Goal: Task Accomplishment & Management: Use online tool/utility

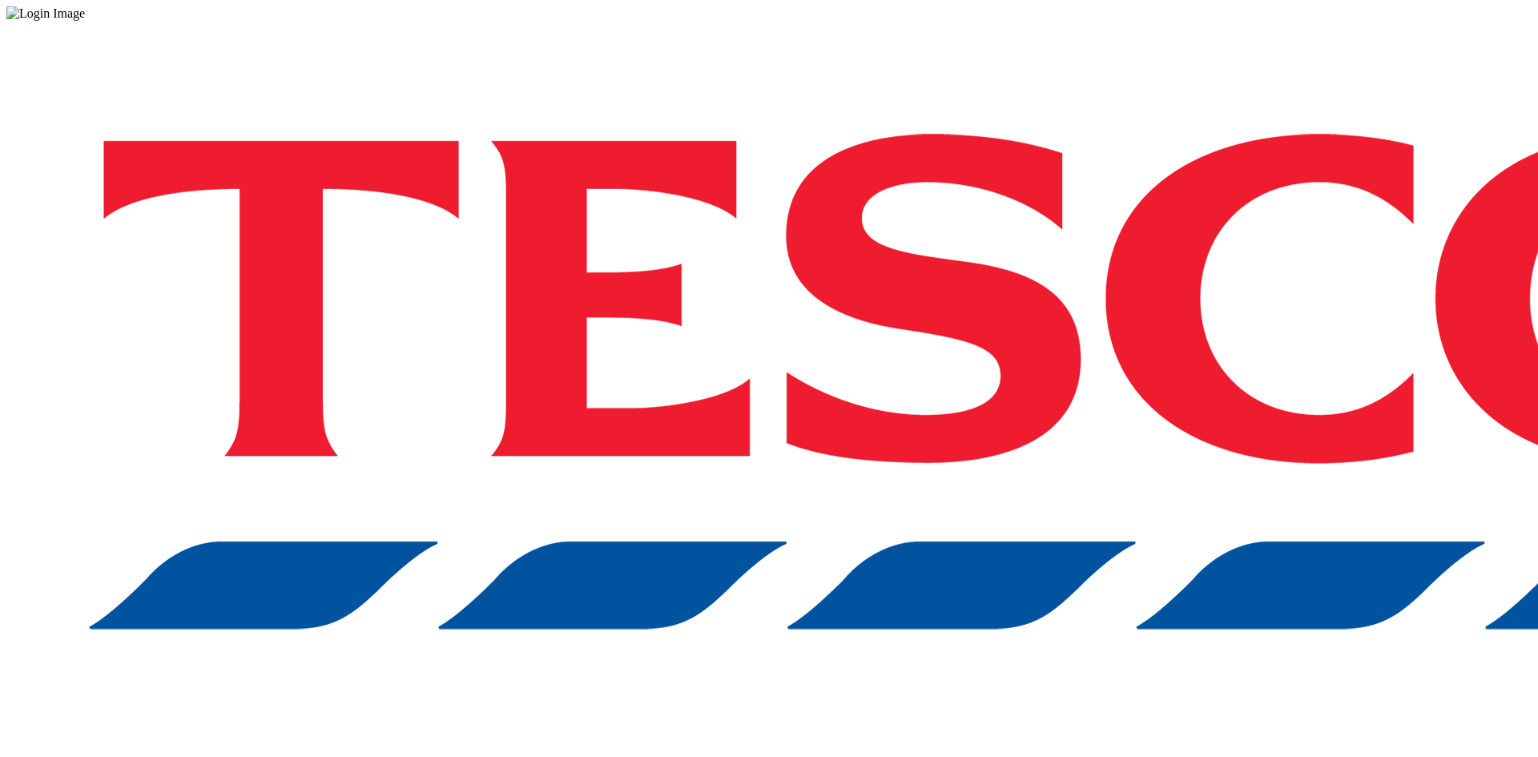
click at [1368, 241] on div "Log in to the Spectra’s dashboard using Tesco’s credentials. If you don’t have …" at bounding box center [768, 419] width 1525 height 796
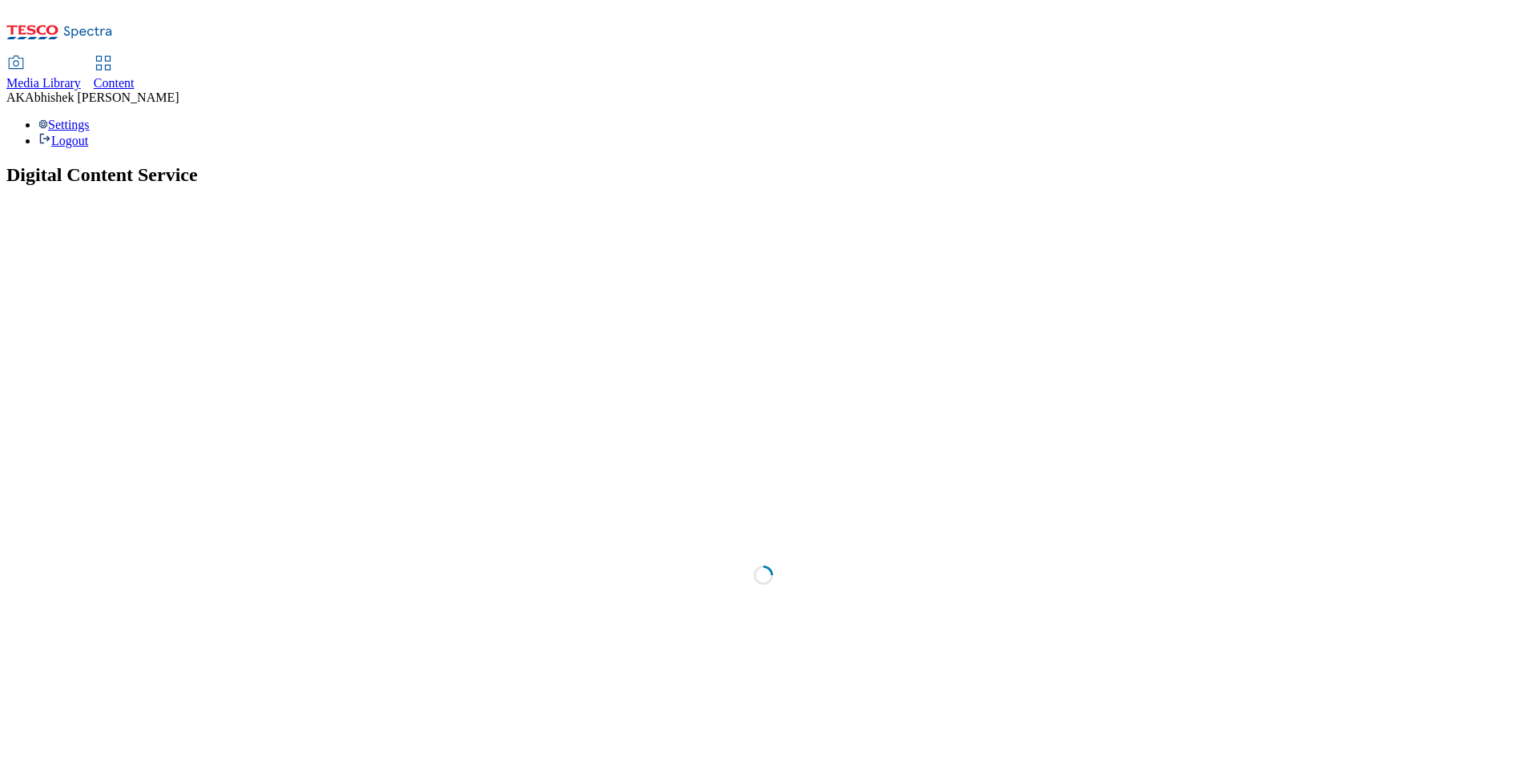
click at [135, 76] on span "Content" at bounding box center [114, 83] width 41 height 14
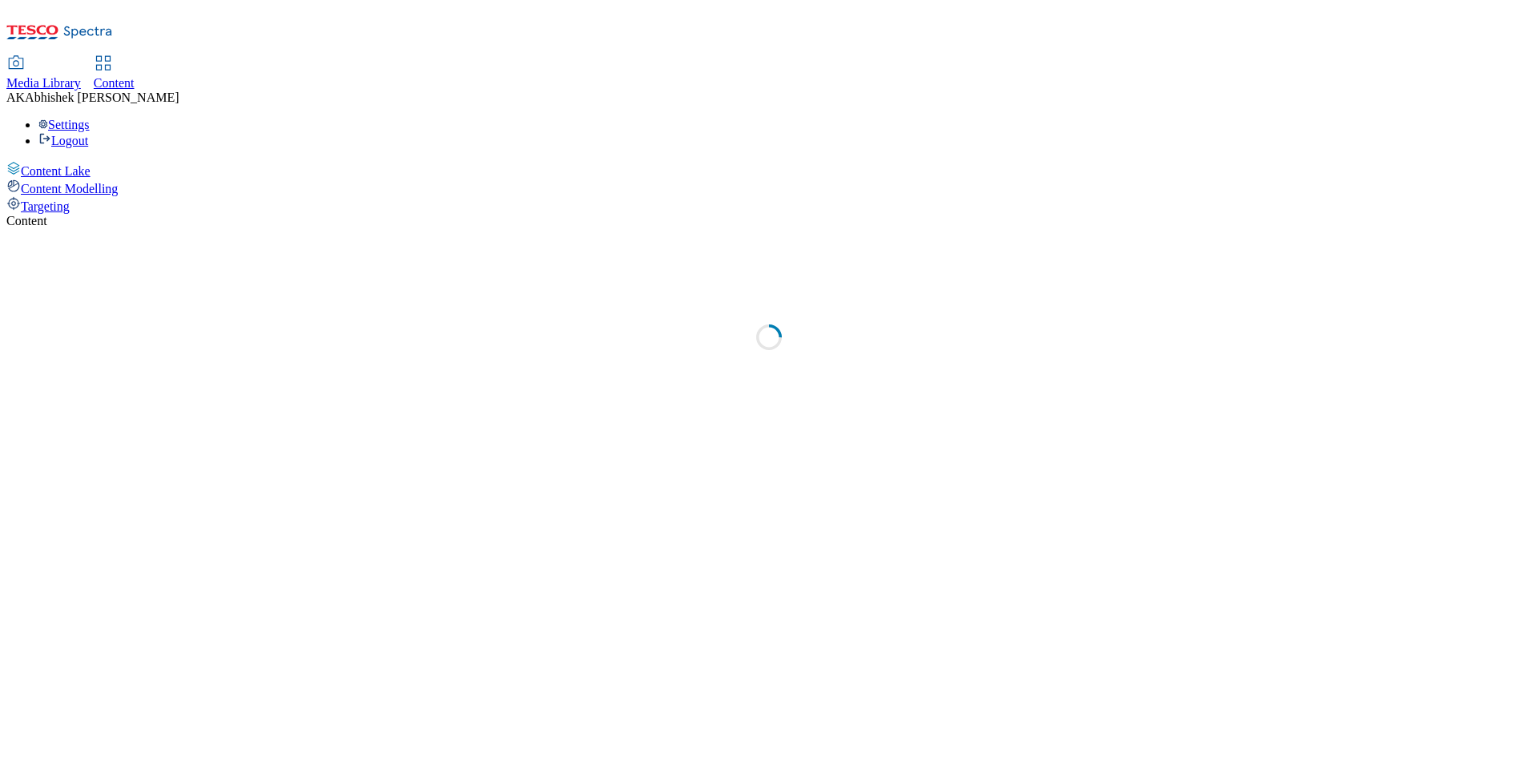
select select "ghs-[GEOGRAPHIC_DATA]"
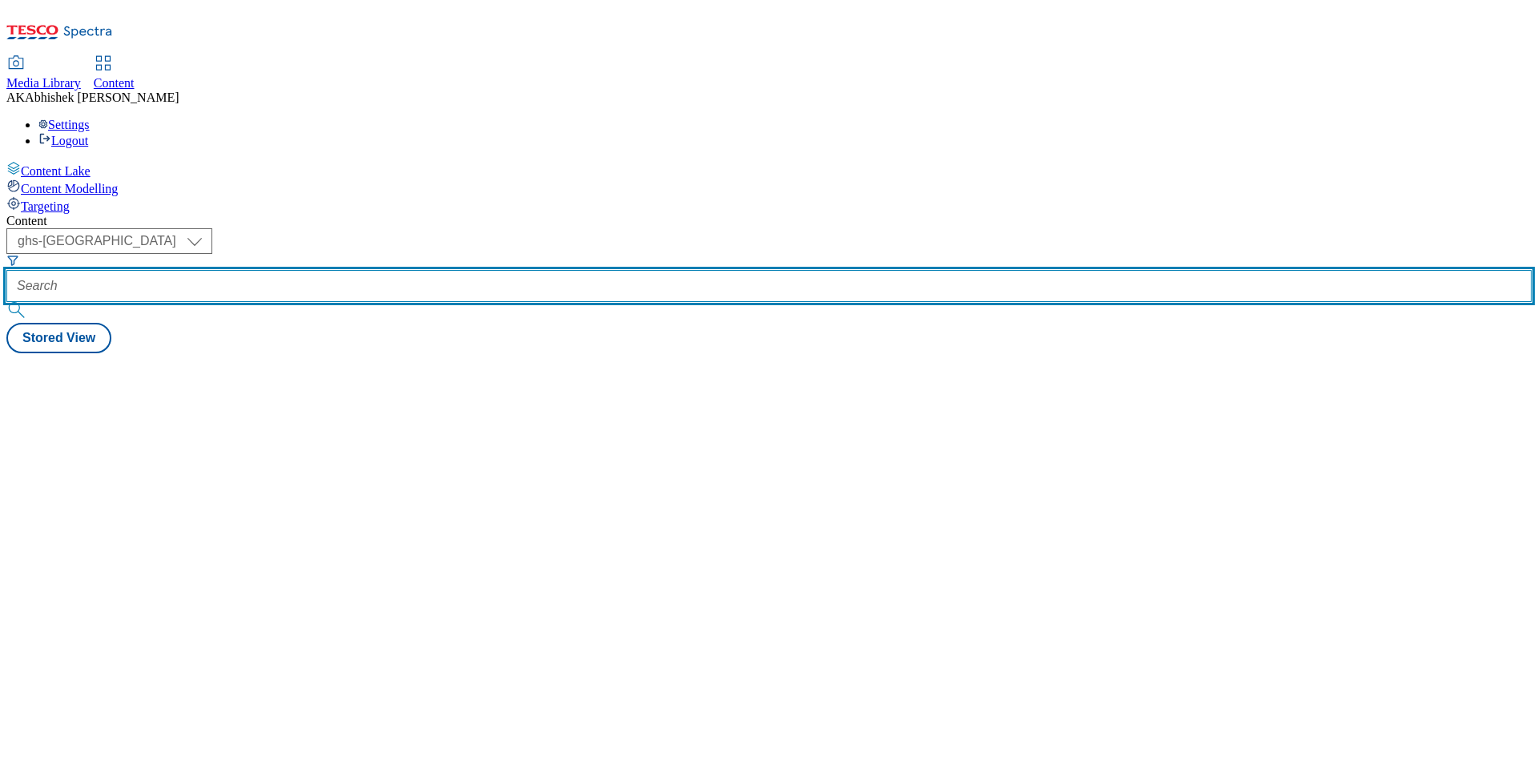
click at [412, 270] on input "text" at bounding box center [768, 286] width 1525 height 32
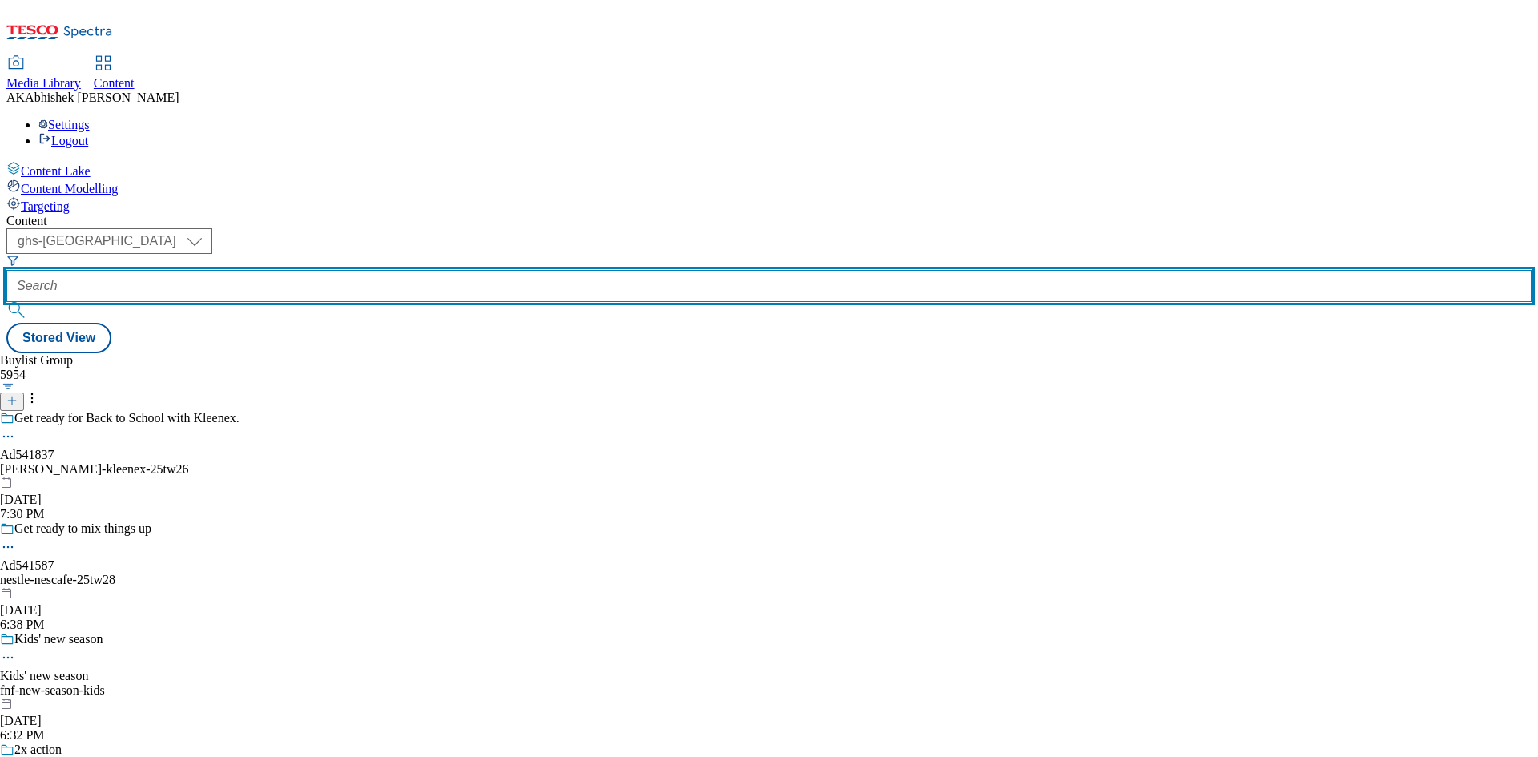
paste input "541466"
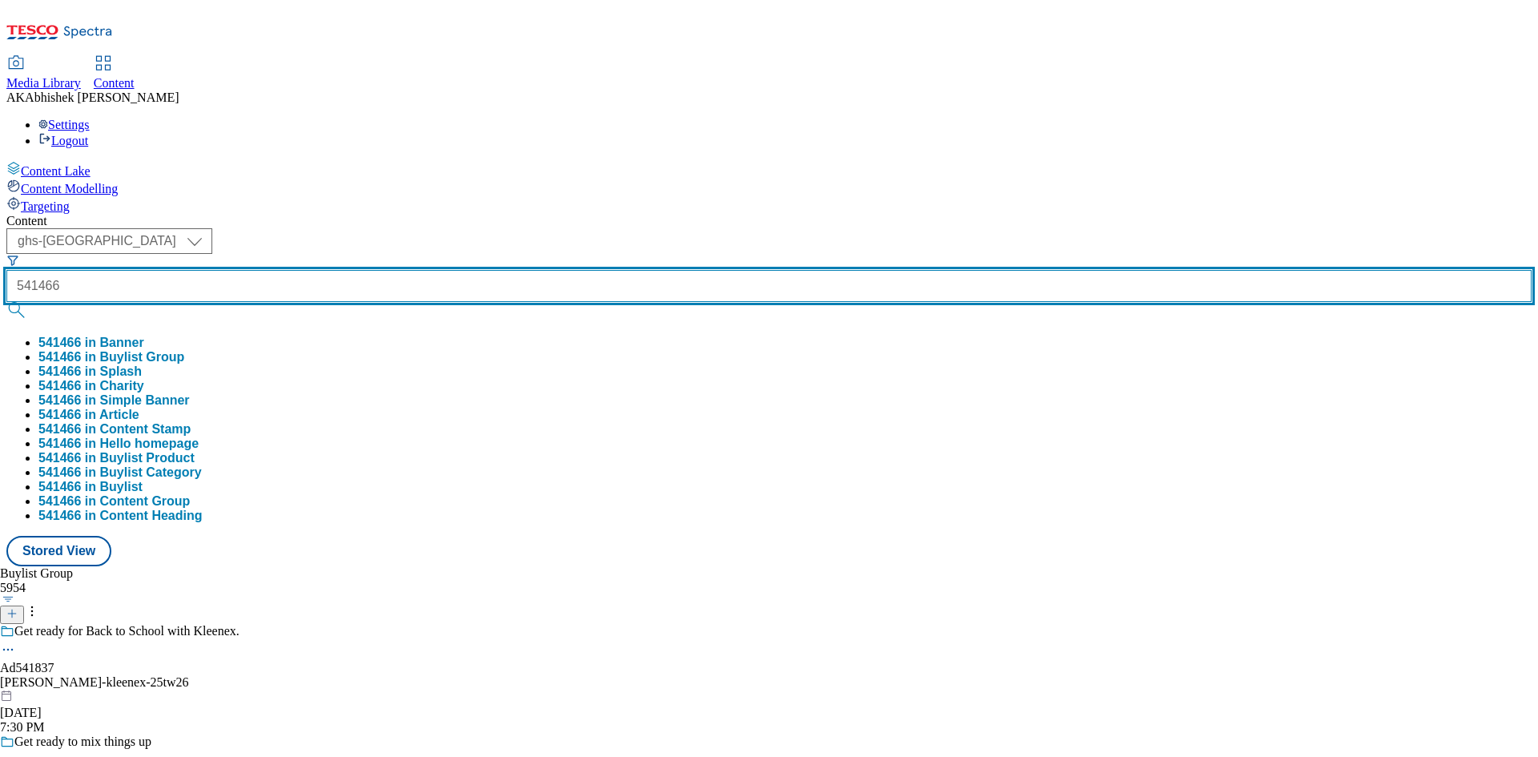
type input "541466"
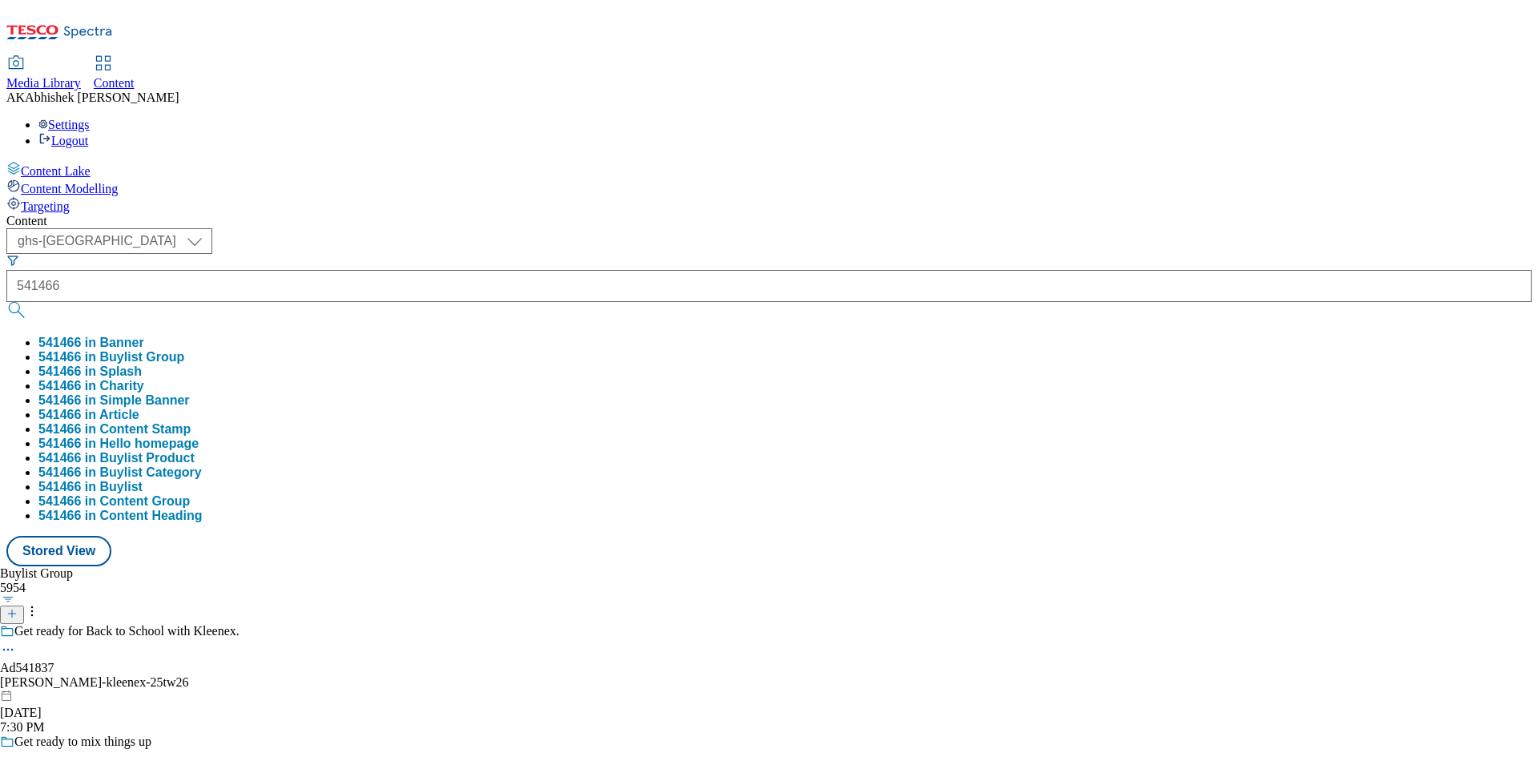
click at [741, 566] on div "Buylist Group 5954 Get ready for Back to School with Kleenex. Ad541837 [PERSON_…" at bounding box center [768, 566] width 1525 height 0
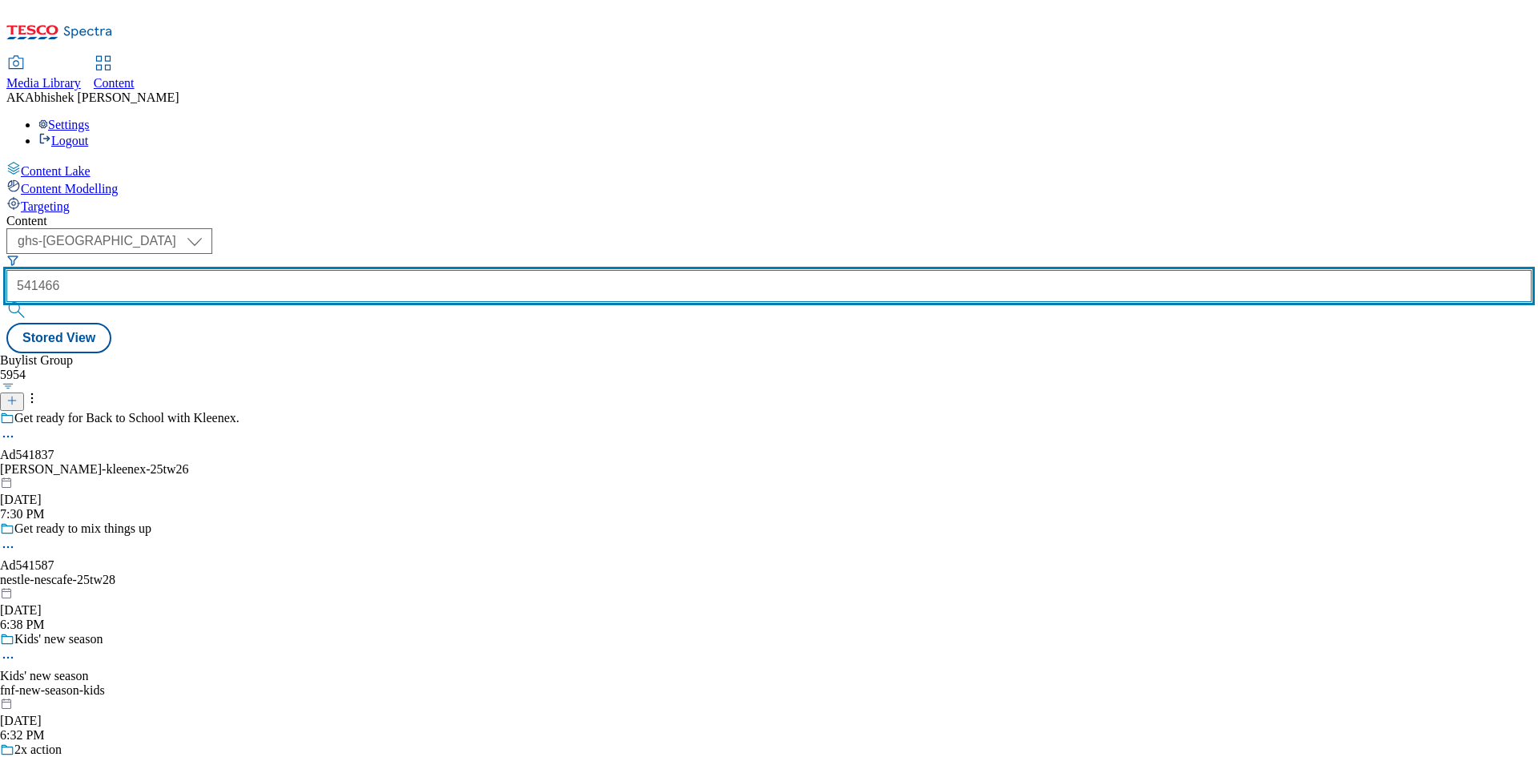
click at [414, 270] on input "541466" at bounding box center [768, 286] width 1525 height 32
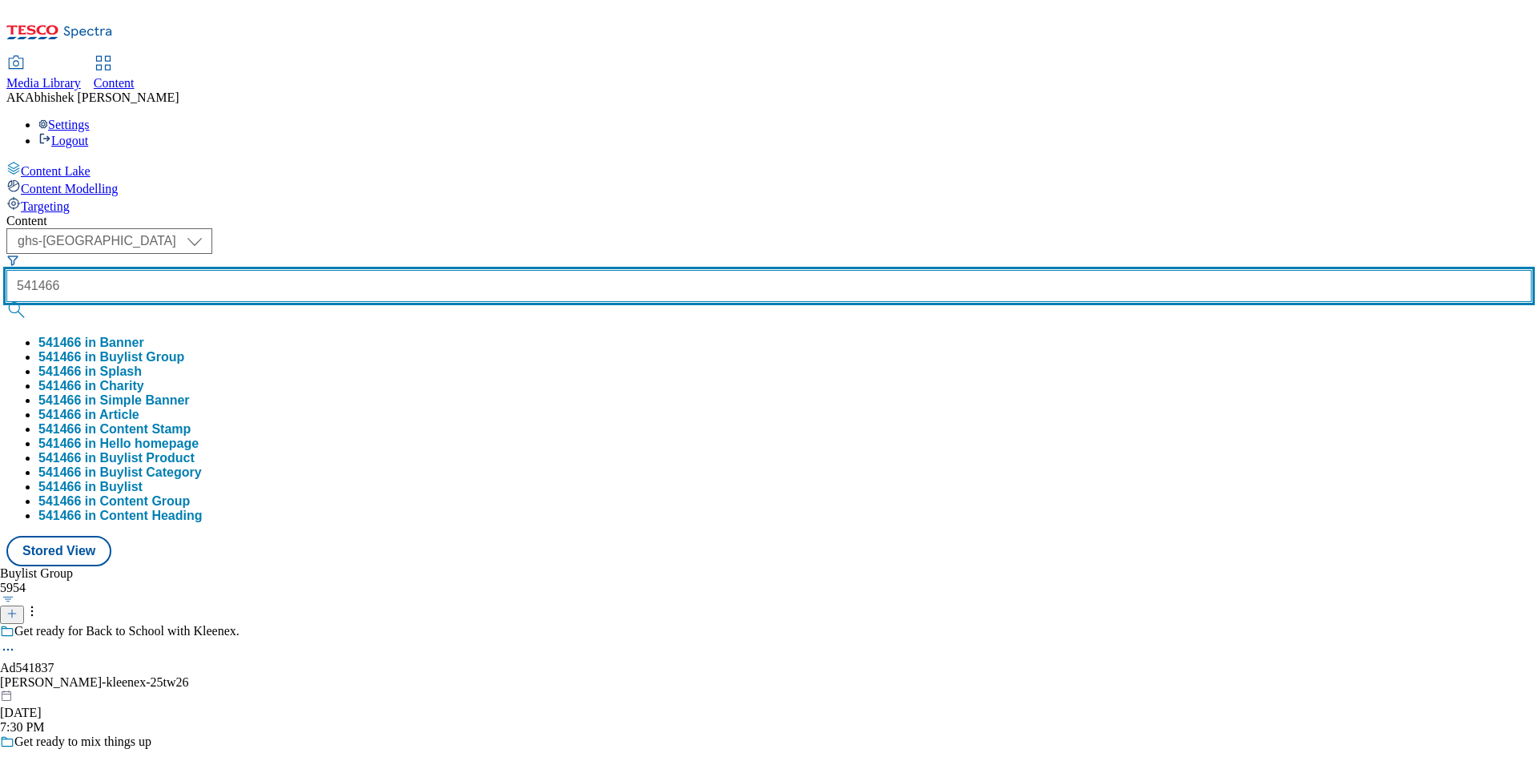
click at [6, 302] on button "submit" at bounding box center [17, 310] width 22 height 16
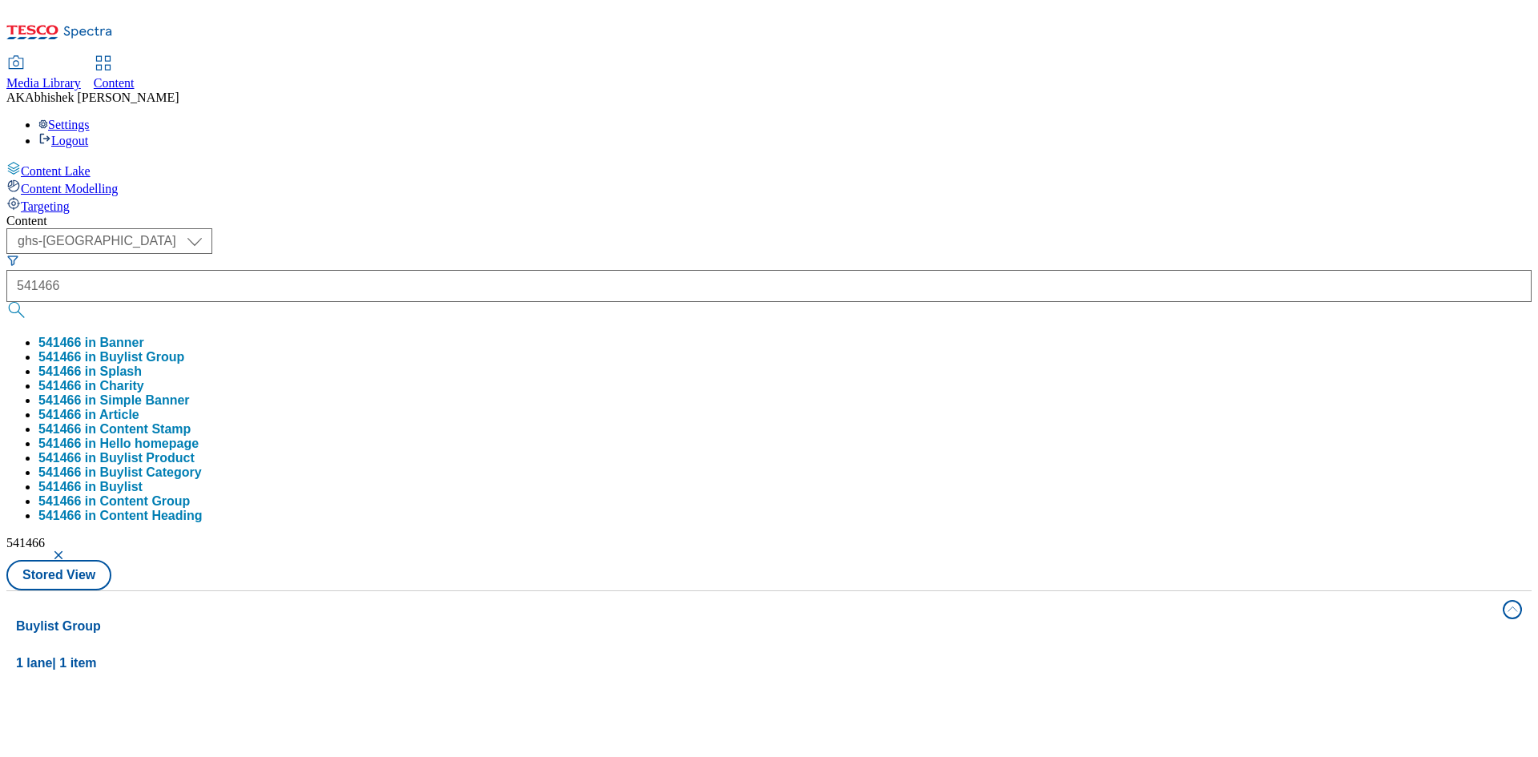
click at [708, 228] on div "( optional ) ghs-roi ghs-uk ghs-uk 541466 541466 in Banner 541466 in Buylist Gr…" at bounding box center [768, 409] width 1525 height 362
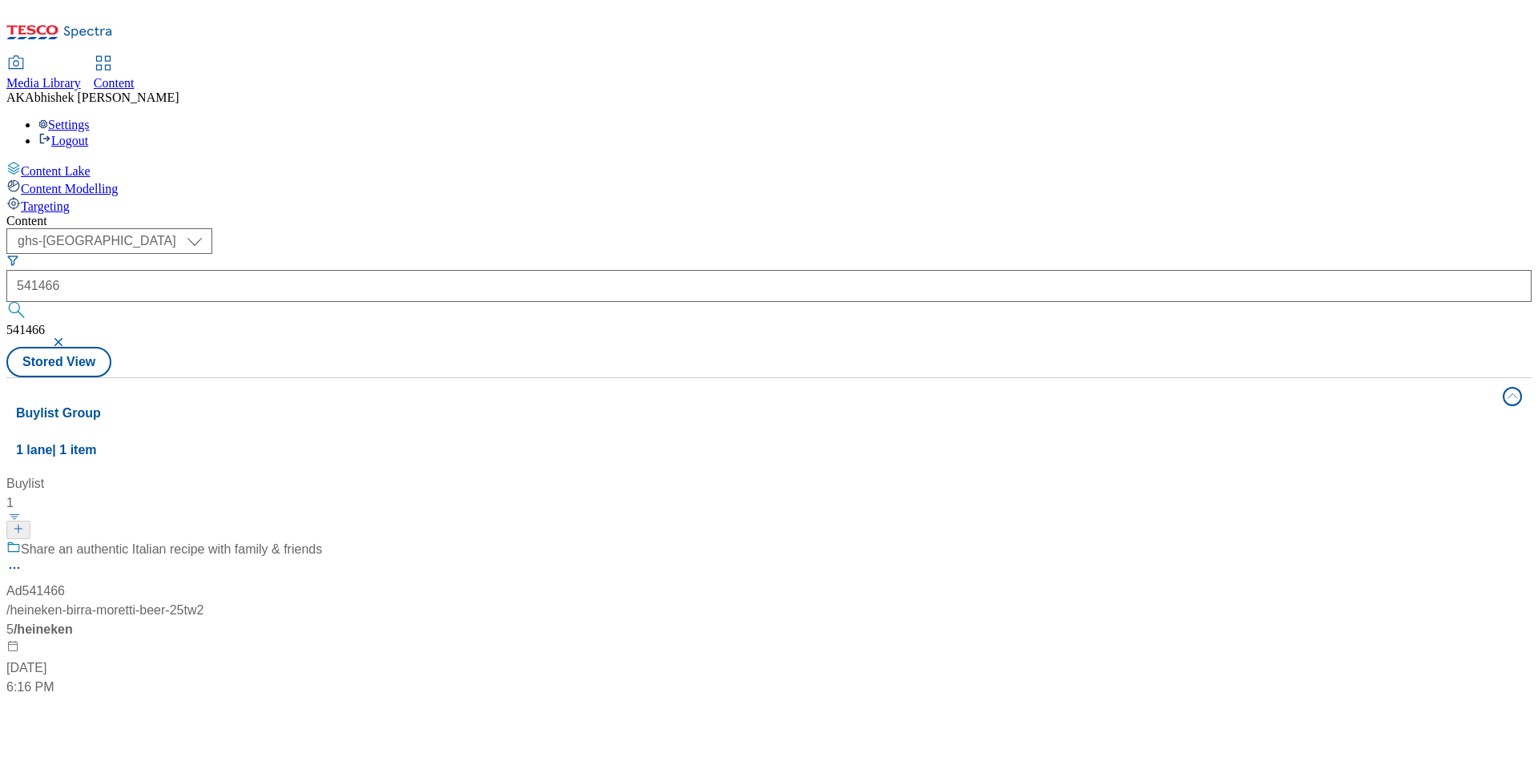
click at [322, 540] on div "Share an authentic Italian recipe with family & friends" at bounding box center [164, 561] width 316 height 42
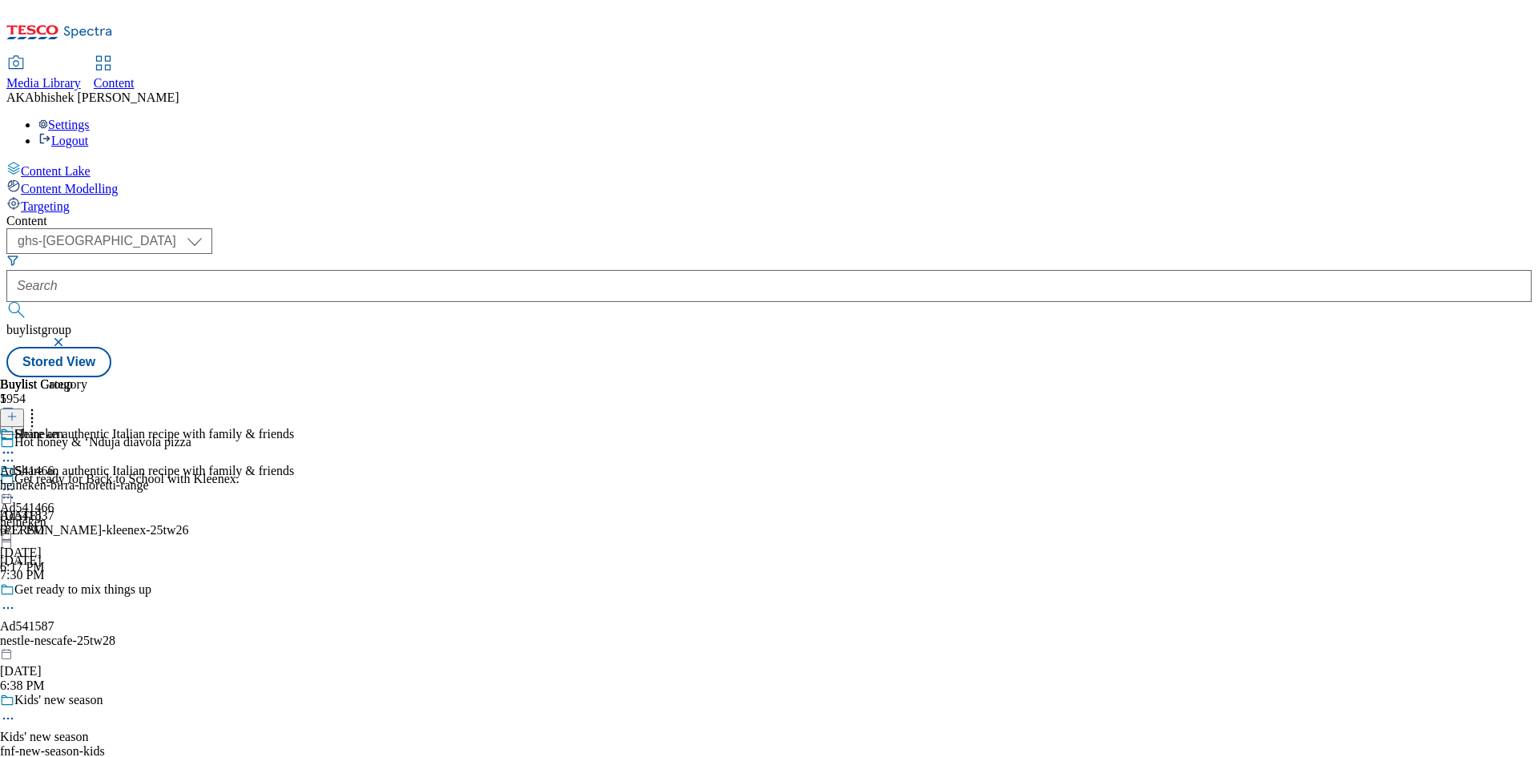
click at [16, 453] on icon at bounding box center [8, 461] width 16 height 16
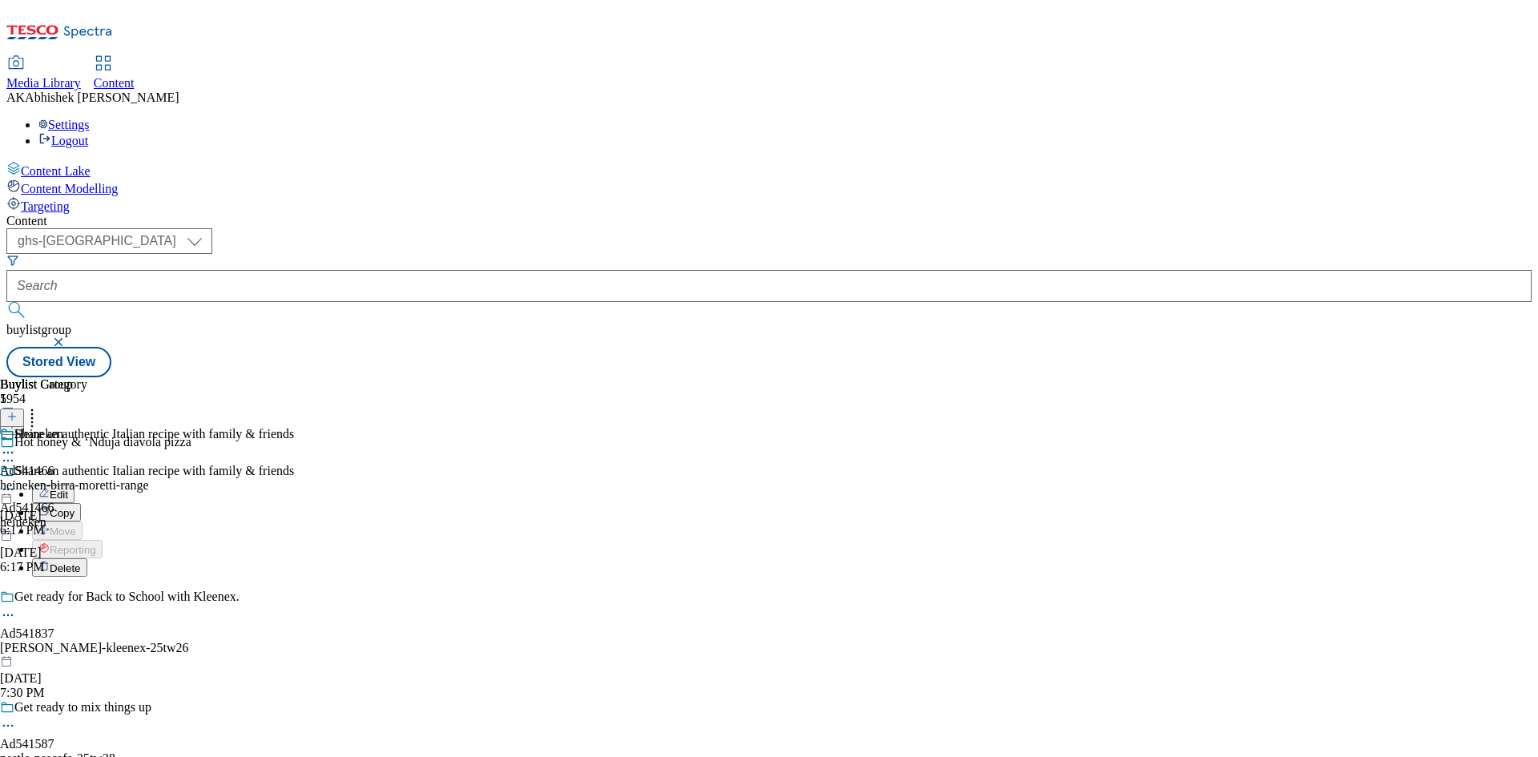
click at [68, 489] on span "Edit" at bounding box center [59, 495] width 18 height 12
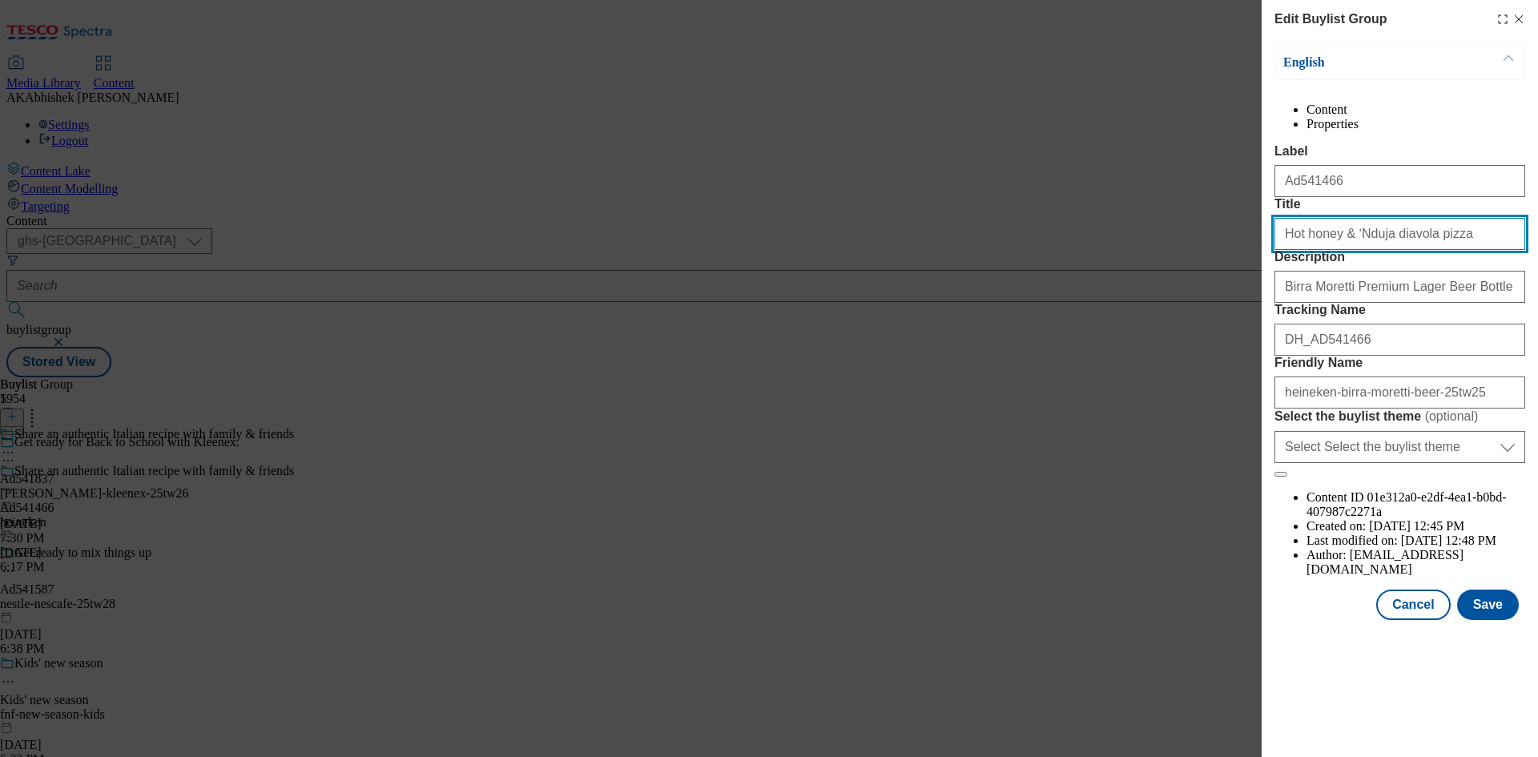
drag, startPoint x: 1449, startPoint y: 296, endPoint x: 968, endPoint y: 289, distance: 480.7
click at [968, 289] on div "Edit Buylist Group English Content Properties Label Ad541466 Title Hot honey & …" at bounding box center [769, 378] width 1538 height 757
paste input "Enjoy life's simple pleasures"
type input "Enjoy life's simple pleasures"
click at [1488, 620] on button "Save" at bounding box center [1488, 605] width 62 height 30
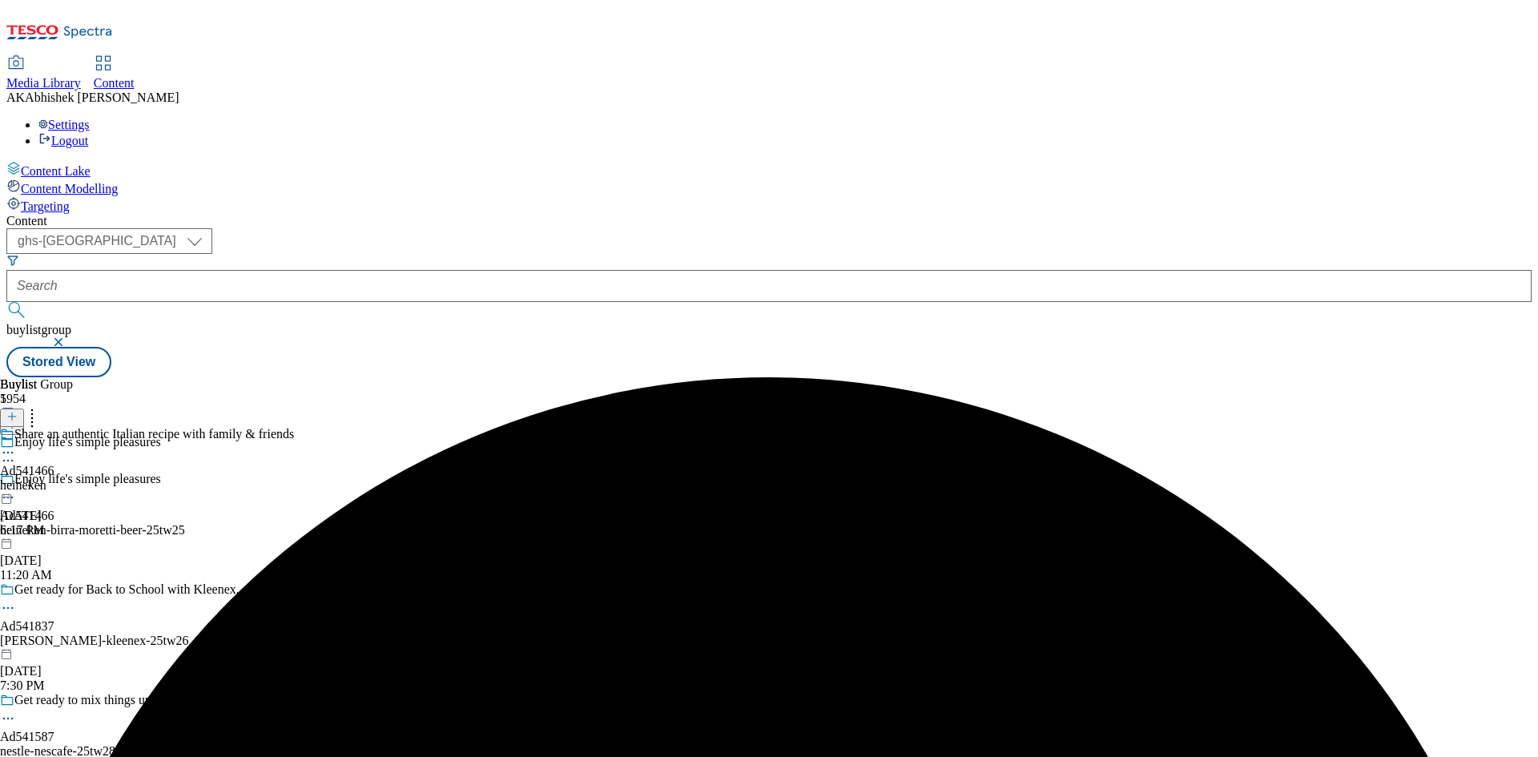
click at [16, 445] on icon at bounding box center [8, 453] width 16 height 16
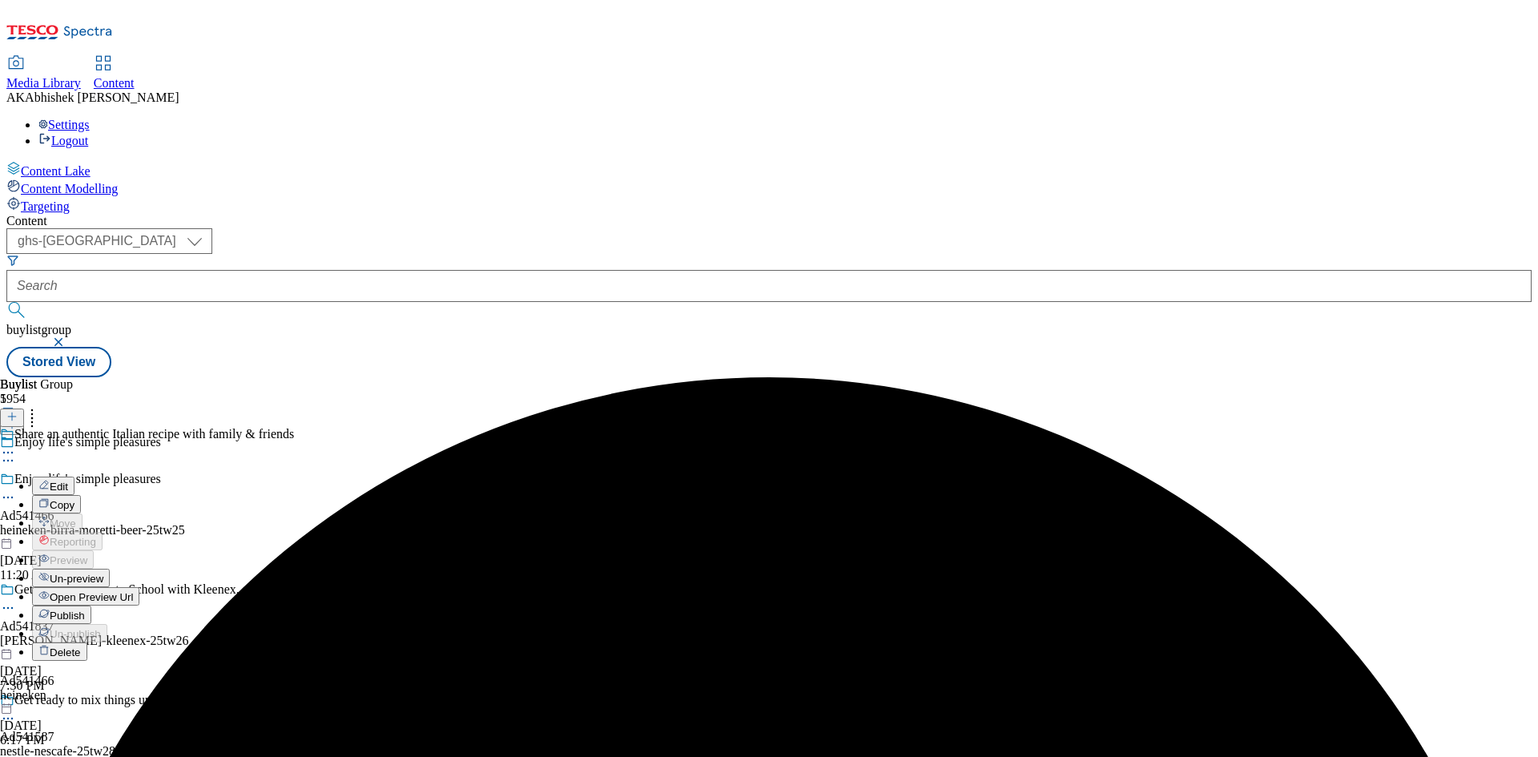
click at [68, 481] on span "Edit" at bounding box center [59, 487] width 18 height 12
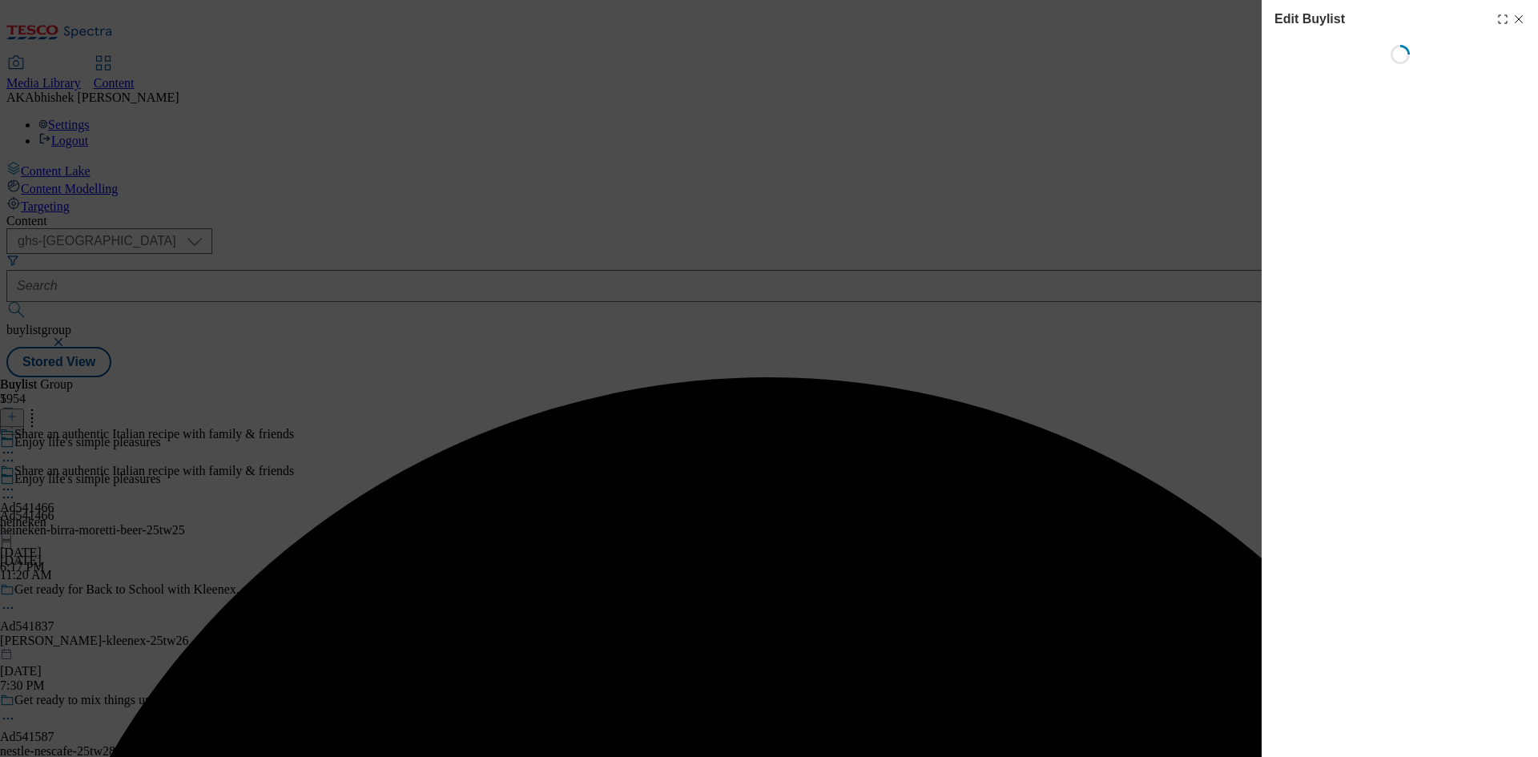
select select "tactical"
select select "supplier funded short term 1-3 weeks"
select select "dunnhumby"
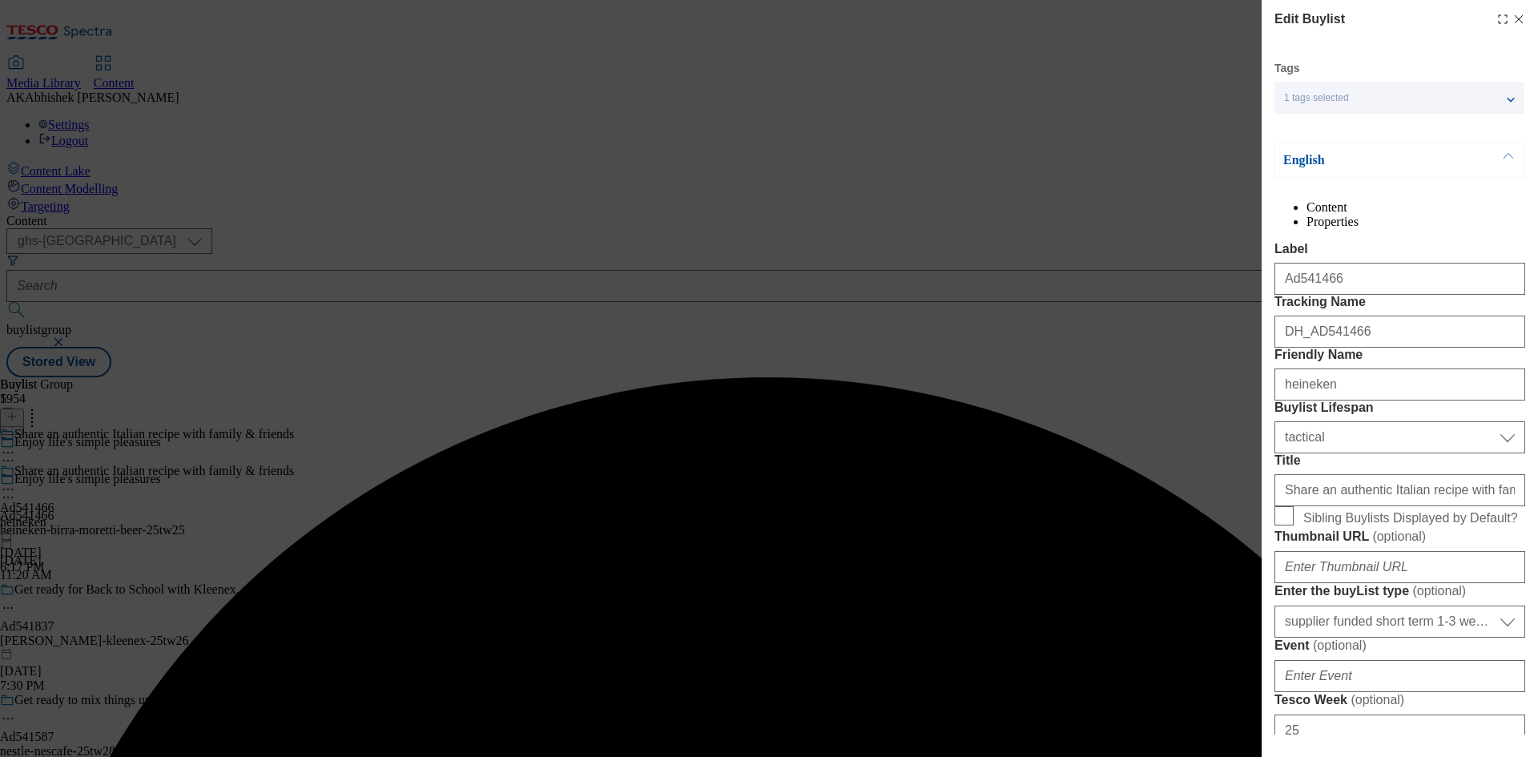
select select "Banner"
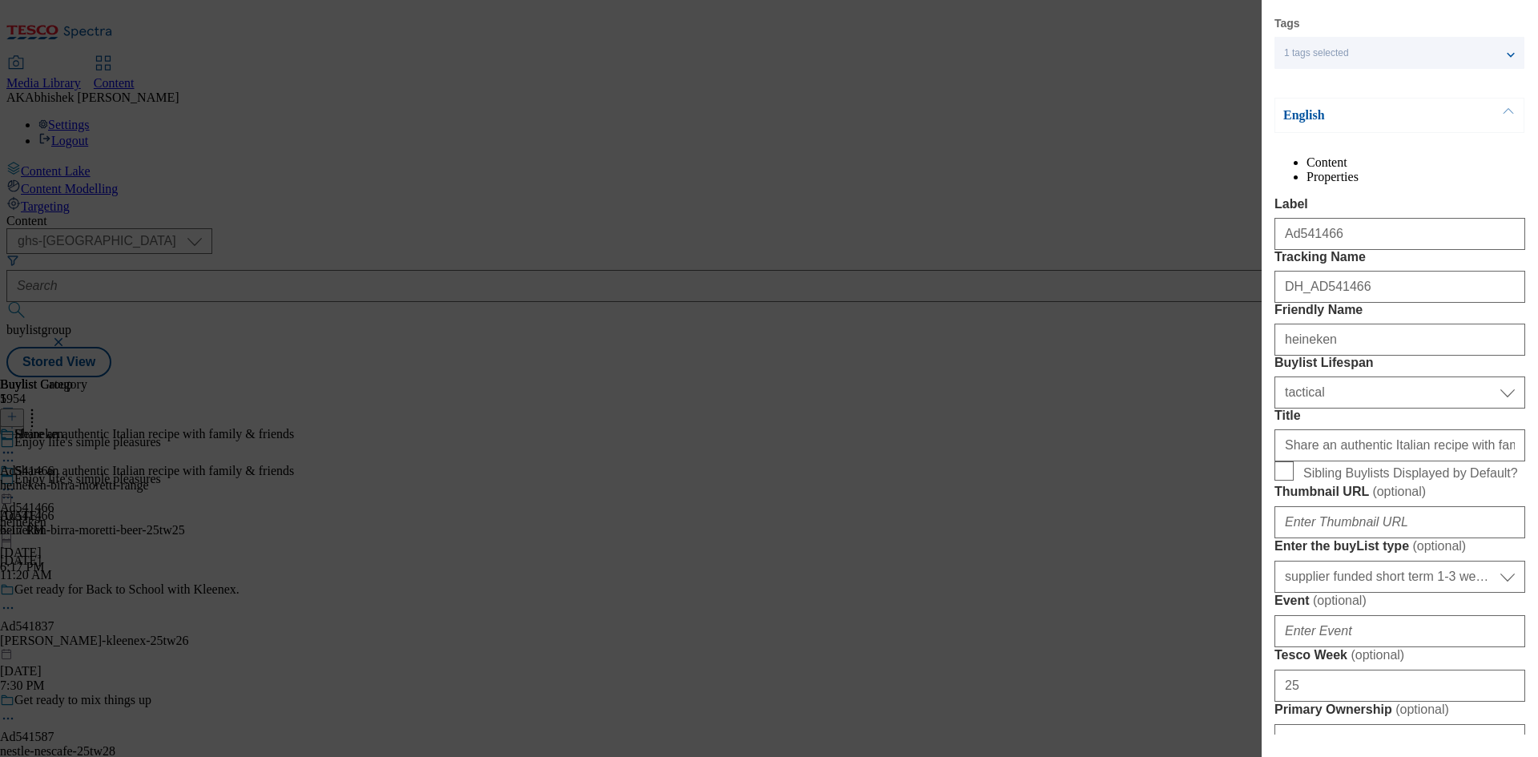
scroll to position [80, 0]
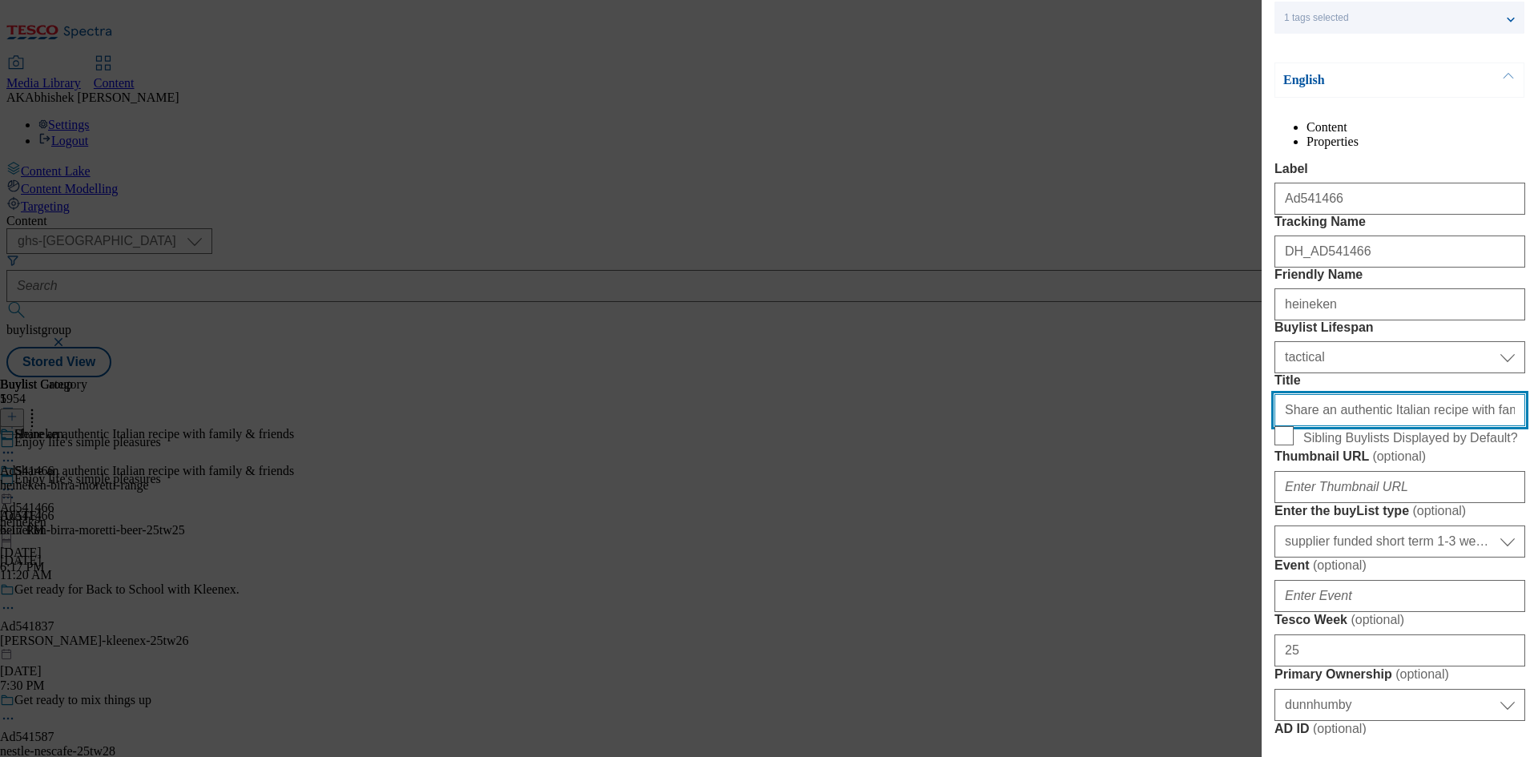
click at [1369, 426] on input "Share an authentic Italian recipe with family & friends" at bounding box center [1399, 410] width 251 height 32
paste input "Hot Honey & 'Ndjua Diavola Pizza"
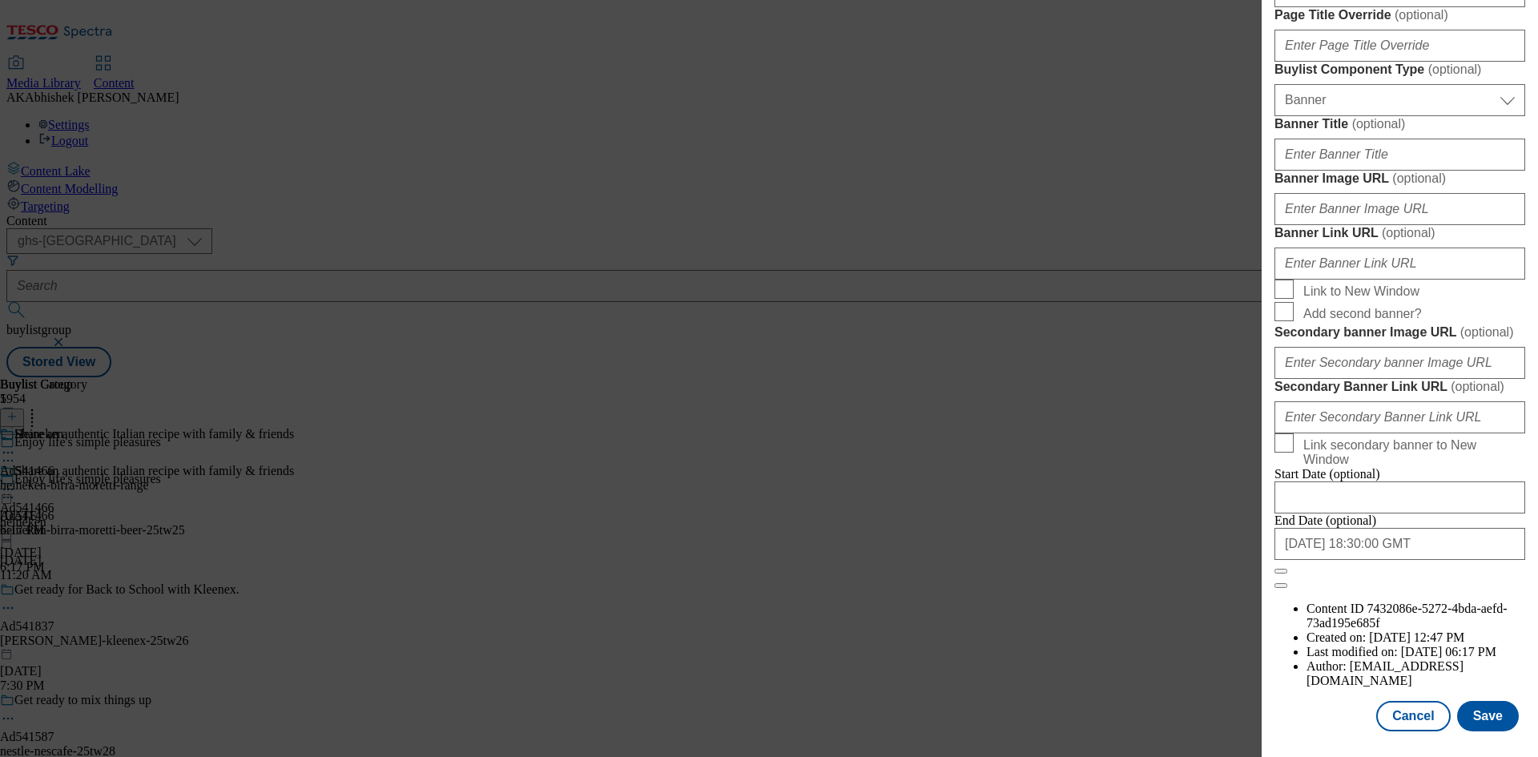
scroll to position [1573, 0]
type input "Hot Honey & 'Ndjua Diavola Pizza"
click at [1493, 714] on button "Save" at bounding box center [1488, 716] width 62 height 30
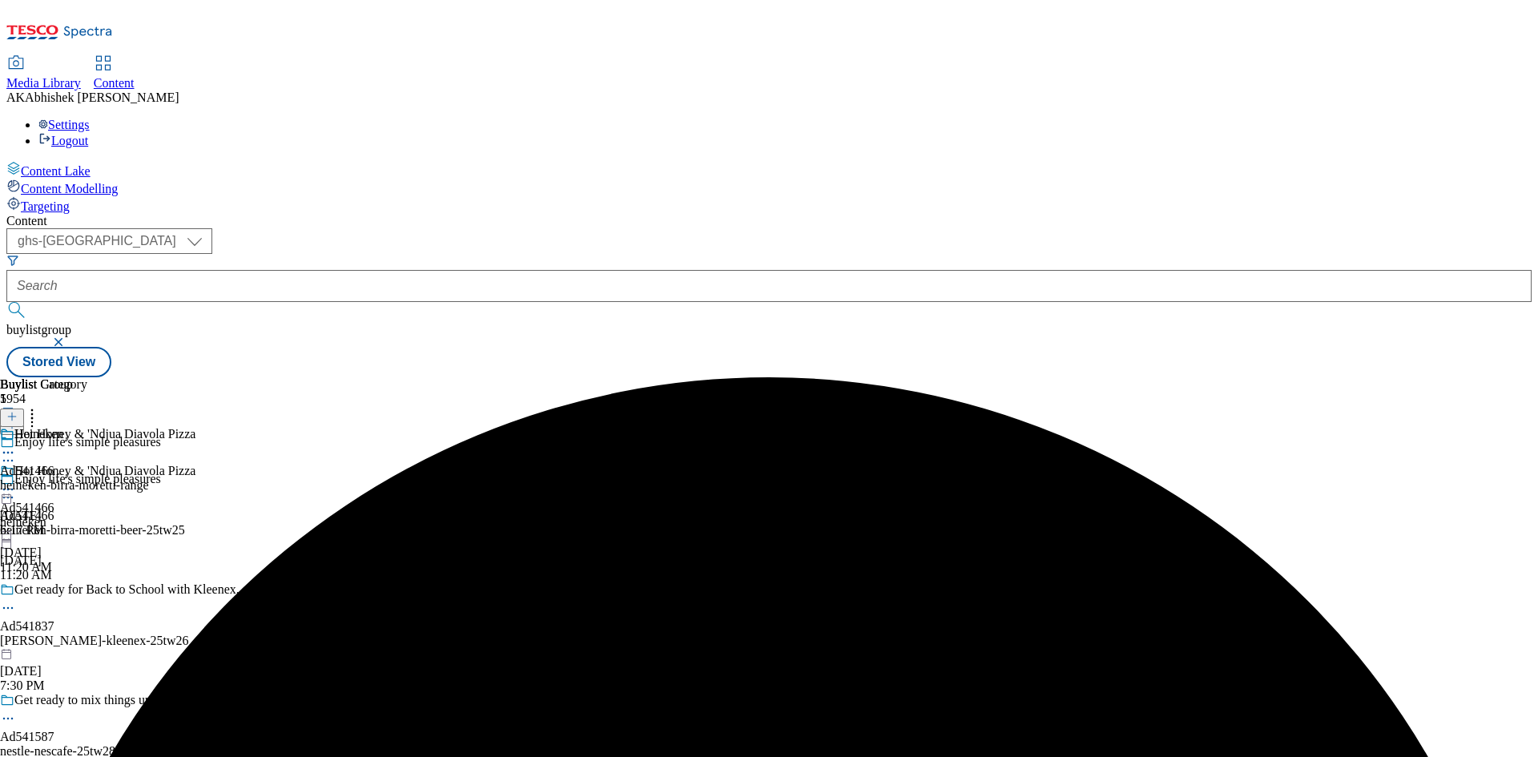
click at [16, 445] on icon at bounding box center [8, 453] width 16 height 16
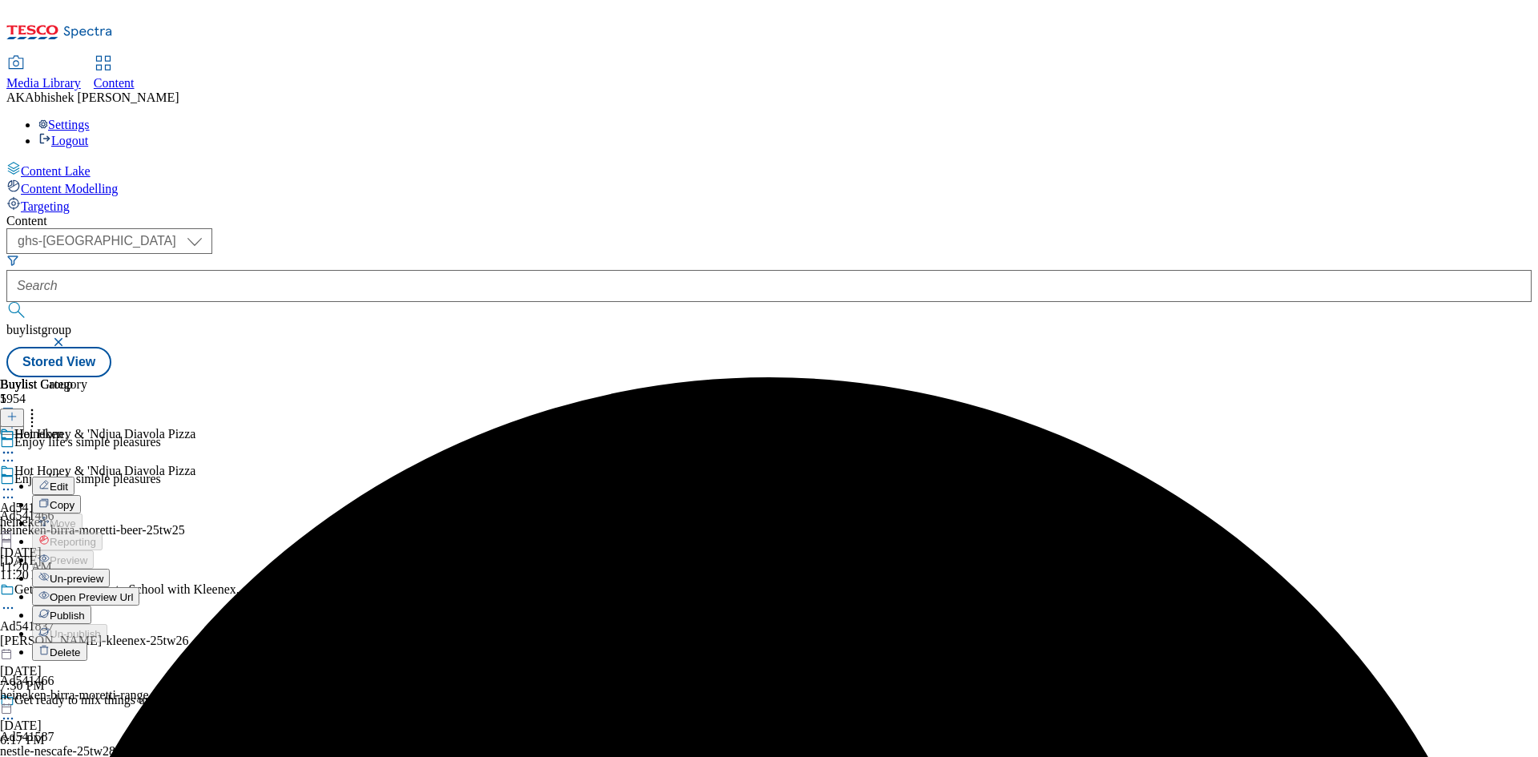
click at [103, 573] on span "Un-preview" at bounding box center [77, 579] width 54 height 12
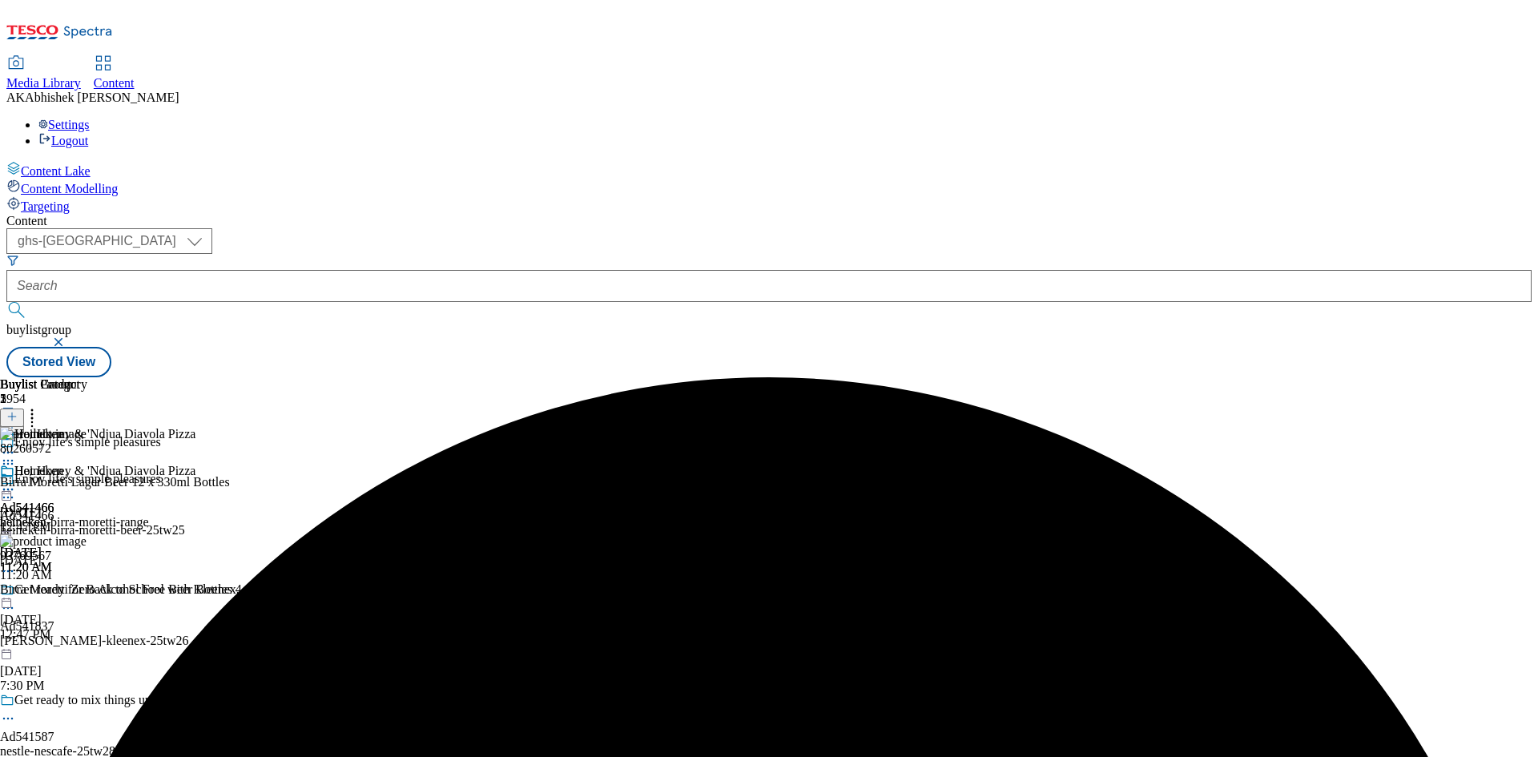
click at [16, 481] on icon at bounding box center [8, 489] width 16 height 16
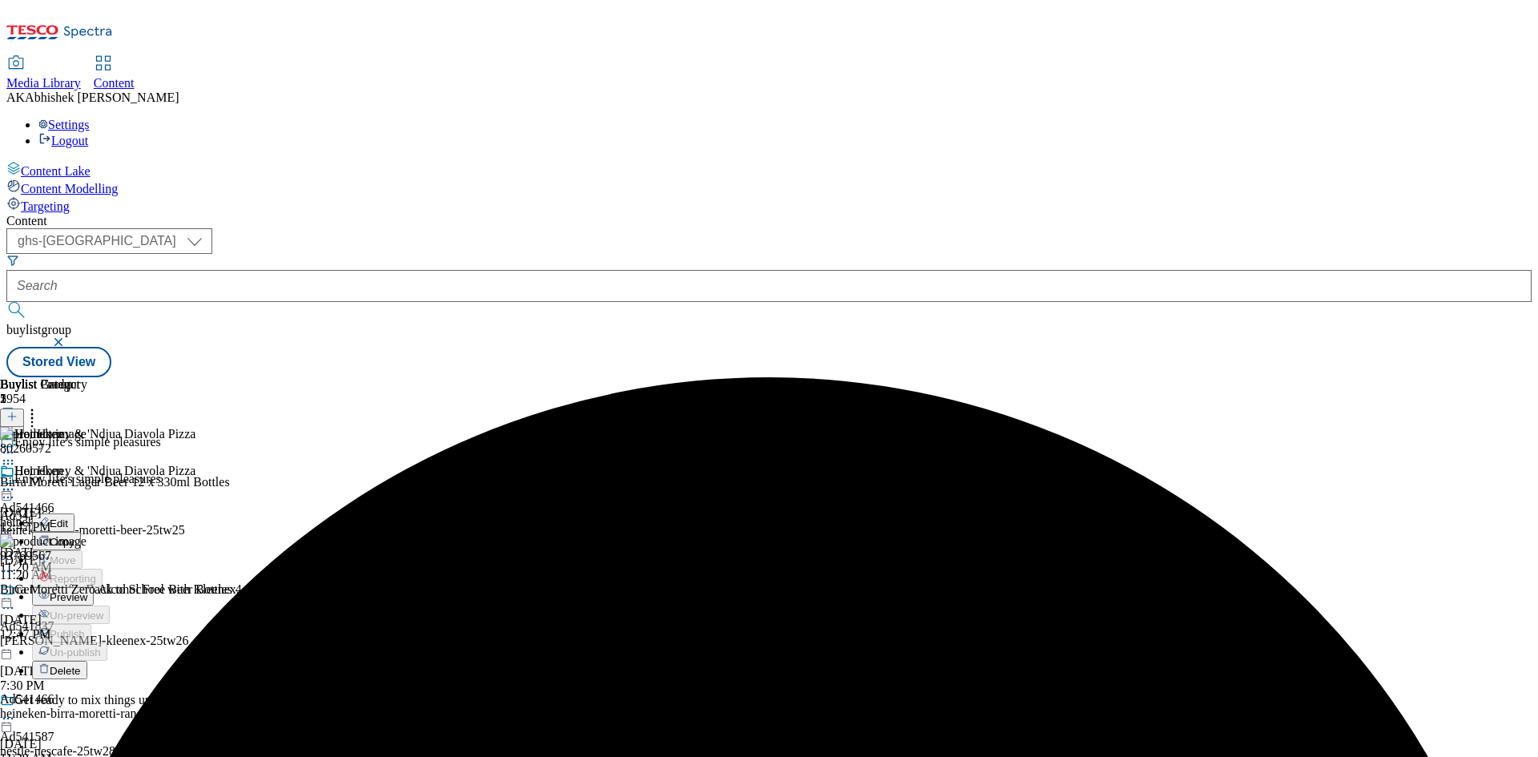
click at [68, 517] on span "Edit" at bounding box center [59, 523] width 18 height 12
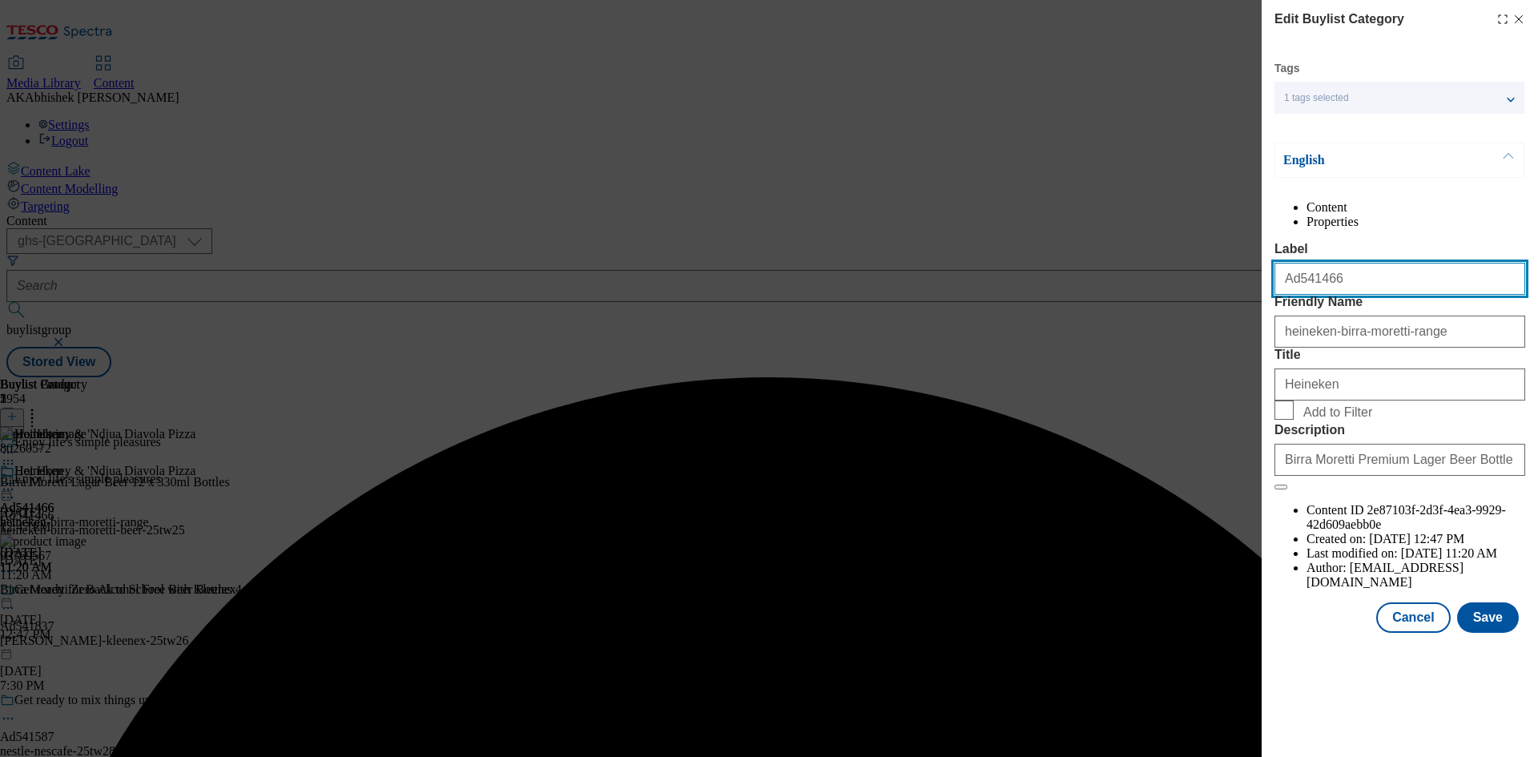
click at [1355, 295] on input "Ad541466" at bounding box center [1399, 279] width 251 height 32
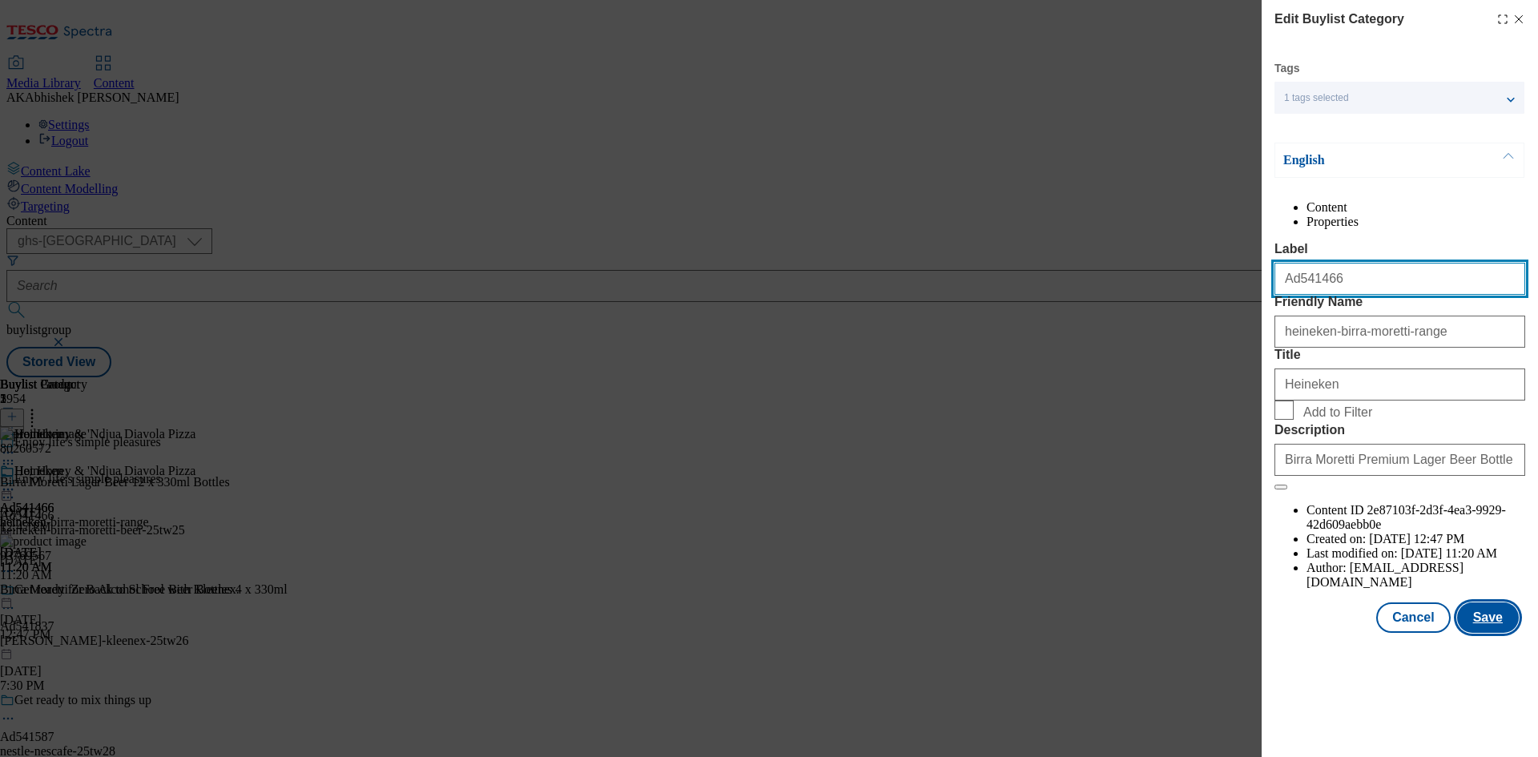
type input "Ad541466"
click at [1500, 633] on button "Save" at bounding box center [1488, 617] width 62 height 30
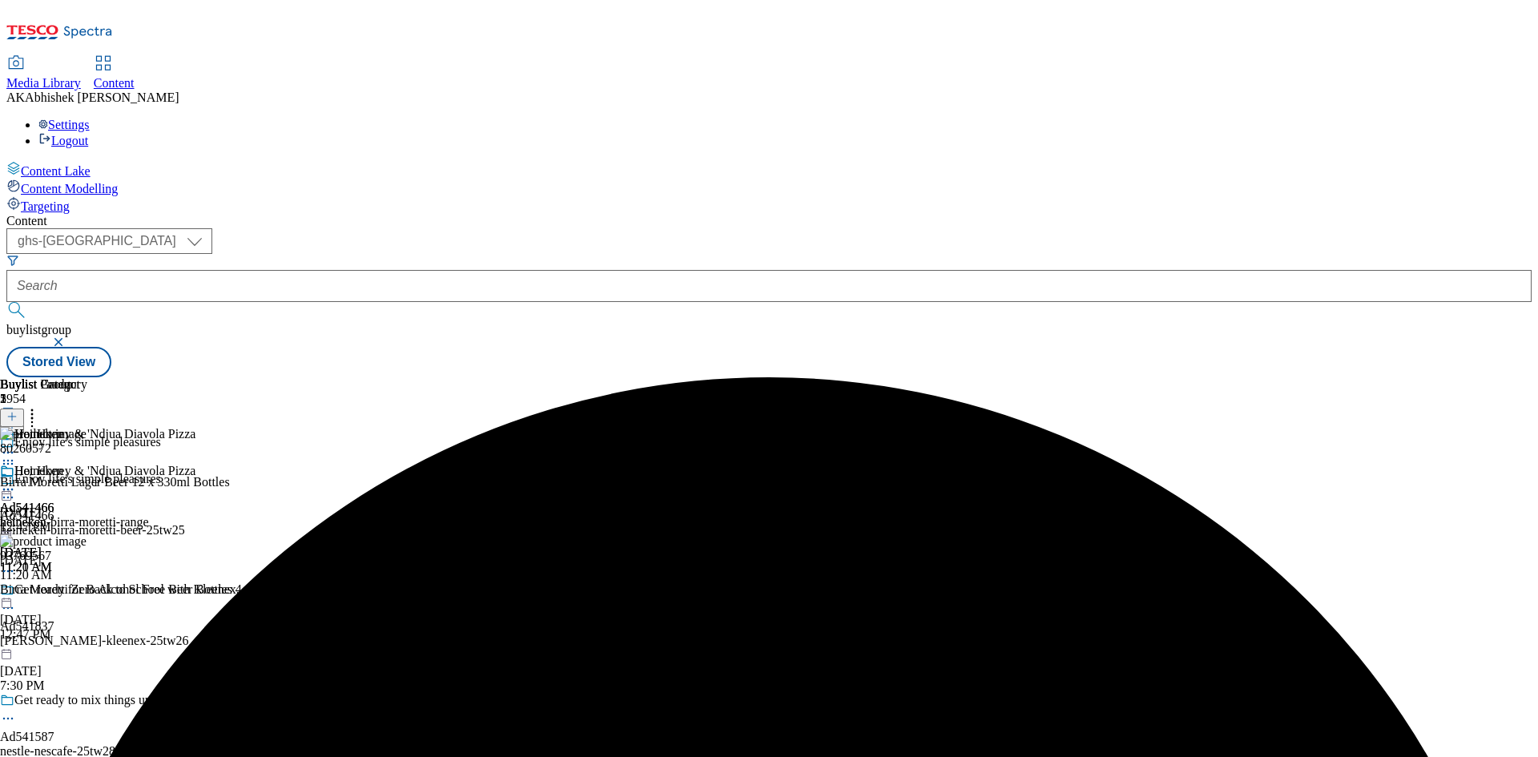
click at [16, 481] on icon at bounding box center [8, 489] width 16 height 16
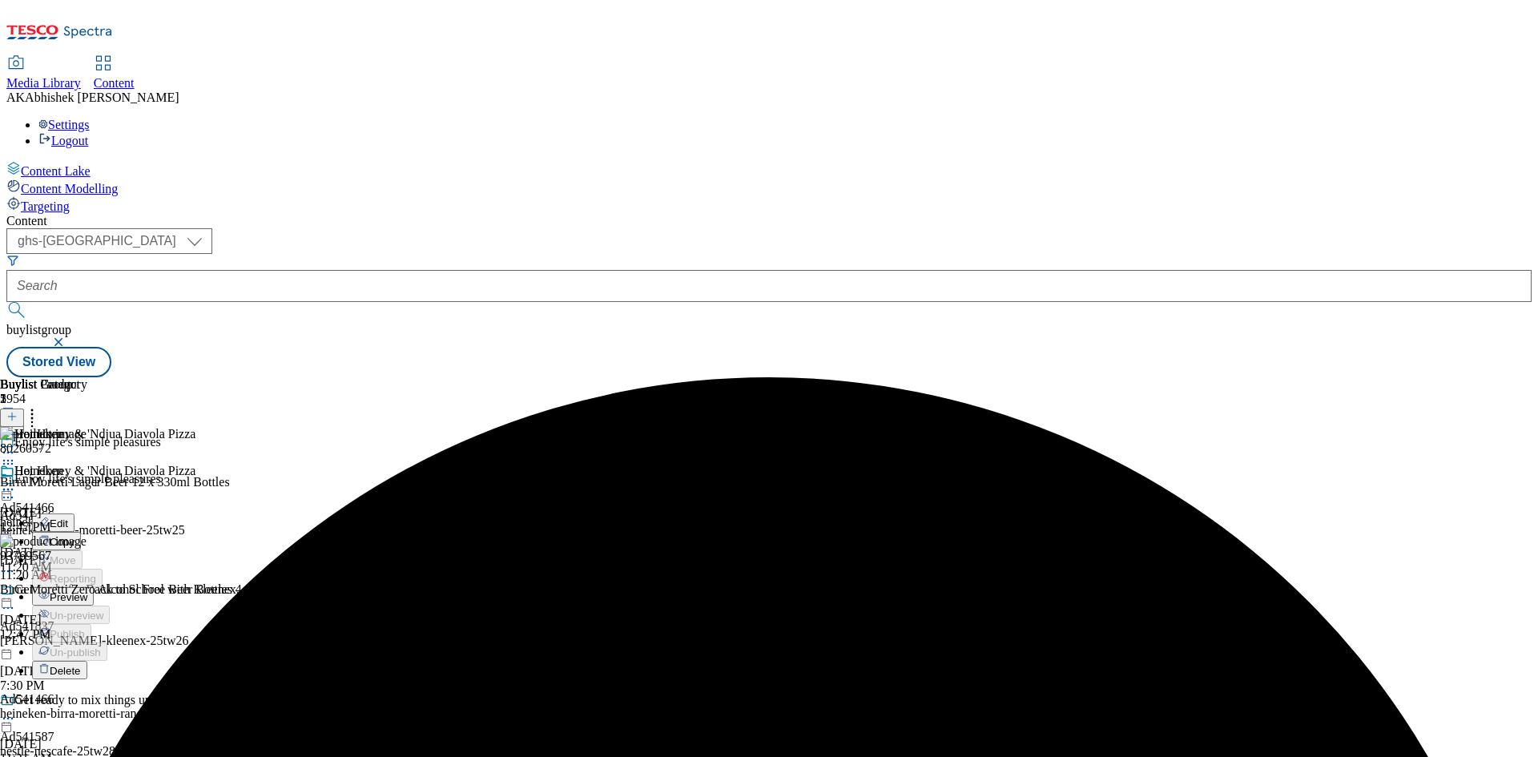
click at [87, 591] on span "Preview" at bounding box center [69, 597] width 38 height 12
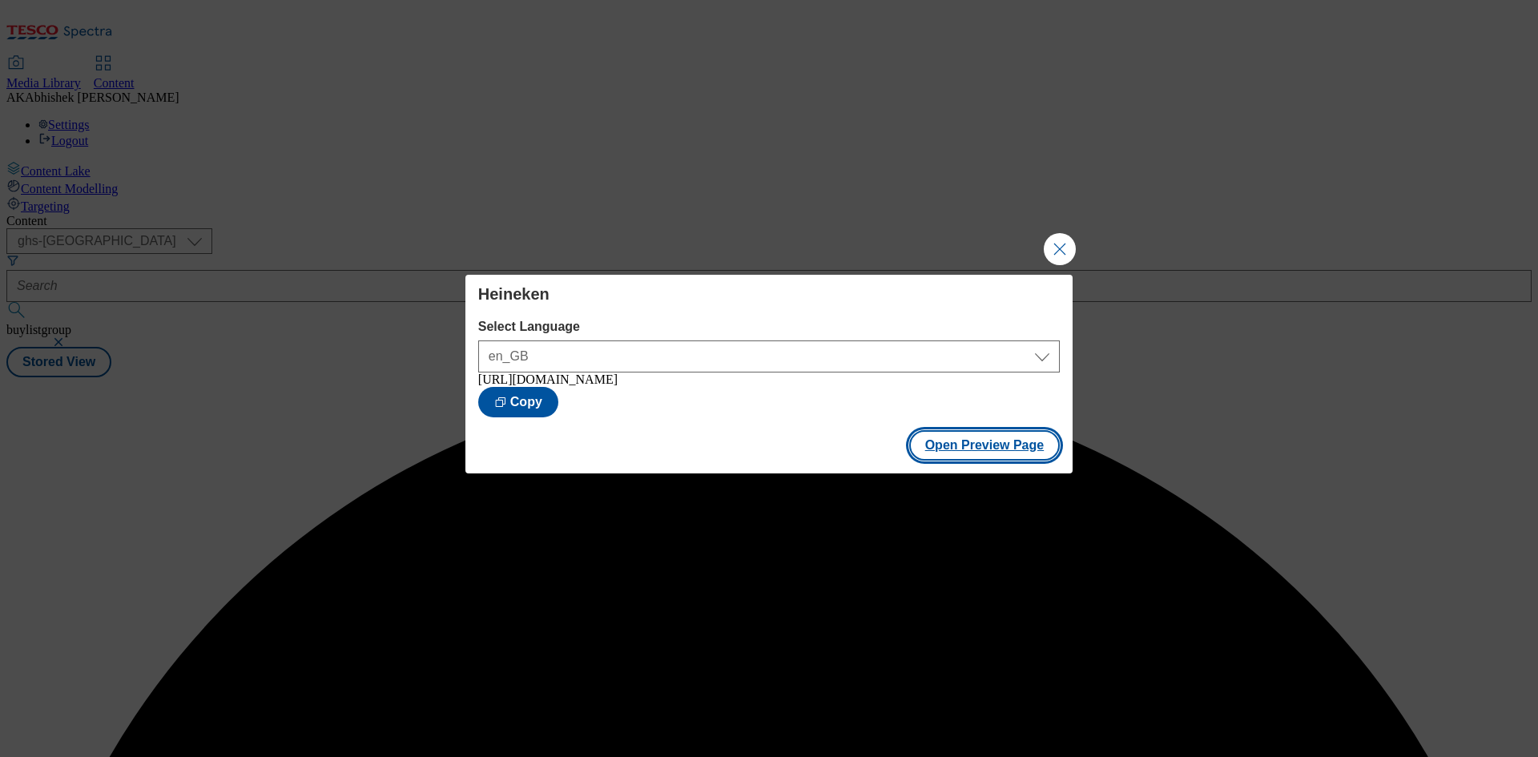
click at [952, 451] on button "Open Preview Page" at bounding box center [984, 445] width 151 height 30
